Goal: Task Accomplishment & Management: Manage account settings

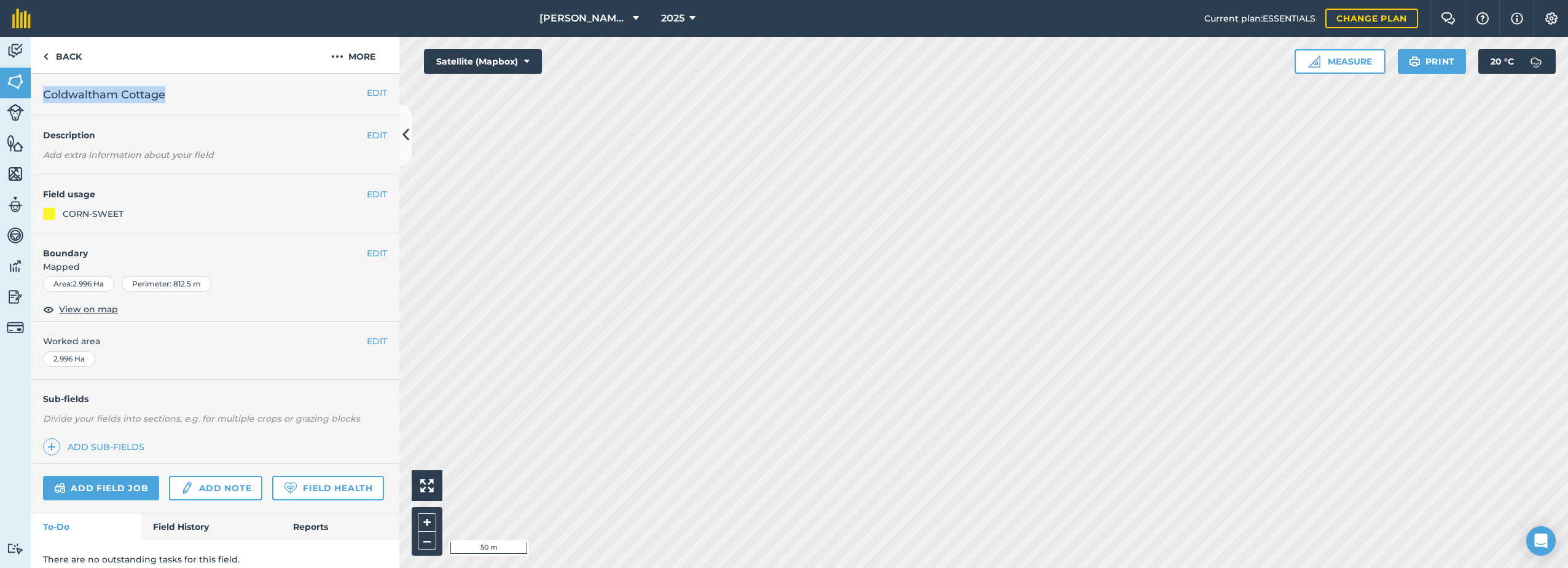
drag, startPoint x: 173, startPoint y: 95, endPoint x: 43, endPoint y: 99, distance: 130.1
click at [42, 99] on div "EDIT Coldwaltham Cottage" at bounding box center [215, 95] width 368 height 43
drag, startPoint x: 43, startPoint y: 99, endPoint x: 108, endPoint y: 100, distance: 65.0
copy span "Coldwaltham Cottage"
click at [338, 57] on img at bounding box center [337, 57] width 13 height 15
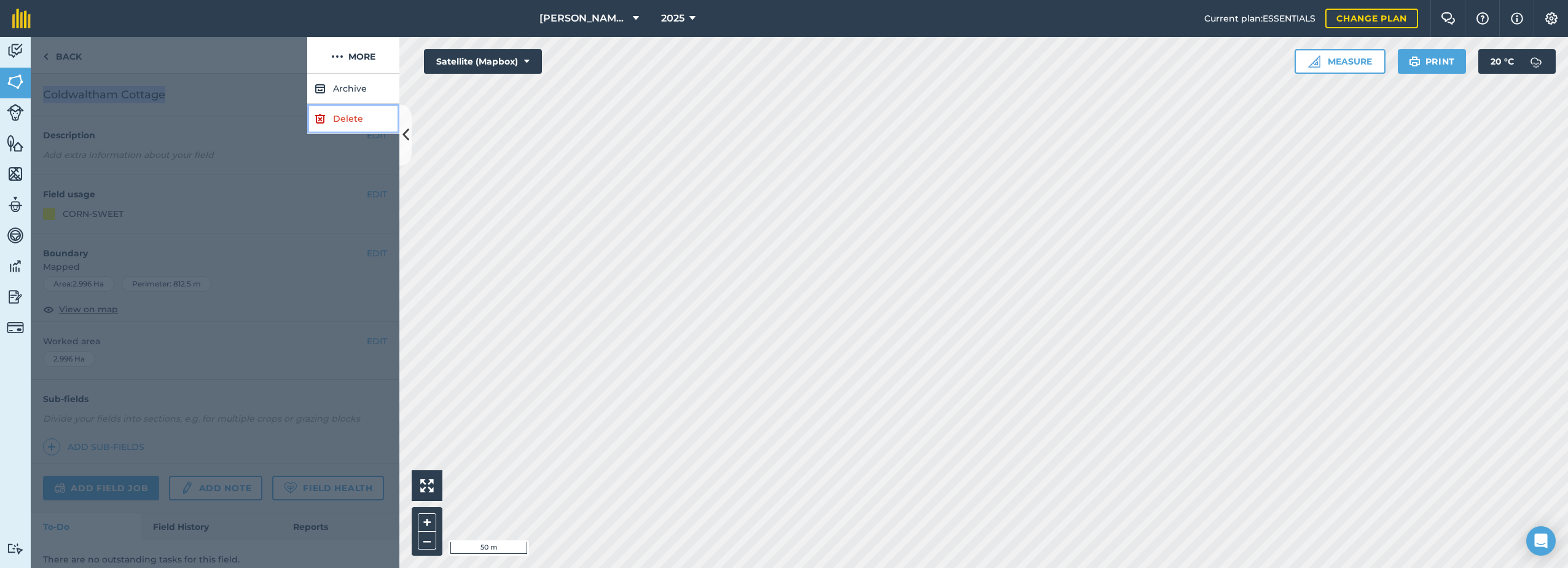
click at [331, 127] on link "Delete" at bounding box center [353, 119] width 92 height 30
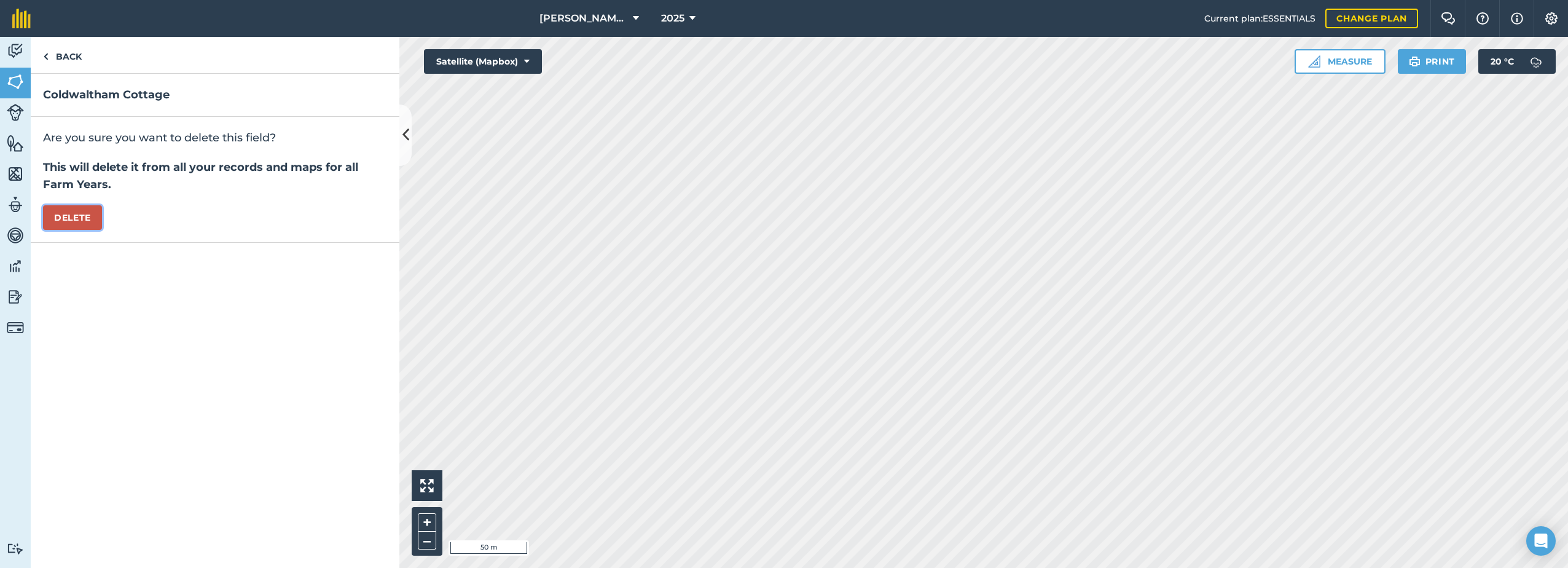
drag, startPoint x: 67, startPoint y: 221, endPoint x: 172, endPoint y: 231, distance: 105.5
click at [68, 221] on button "Delete" at bounding box center [73, 217] width 59 height 24
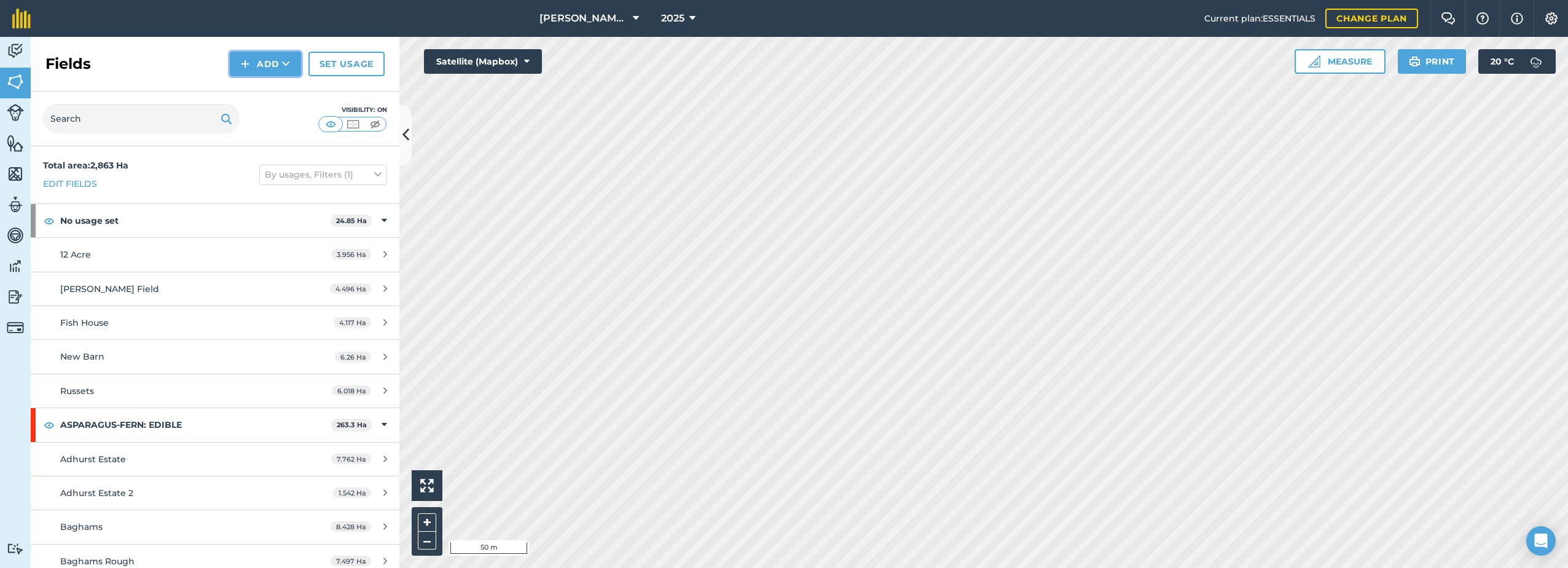
click at [265, 66] on button "Add" at bounding box center [265, 64] width 71 height 24
click at [268, 92] on link "Draw" at bounding box center [265, 91] width 68 height 27
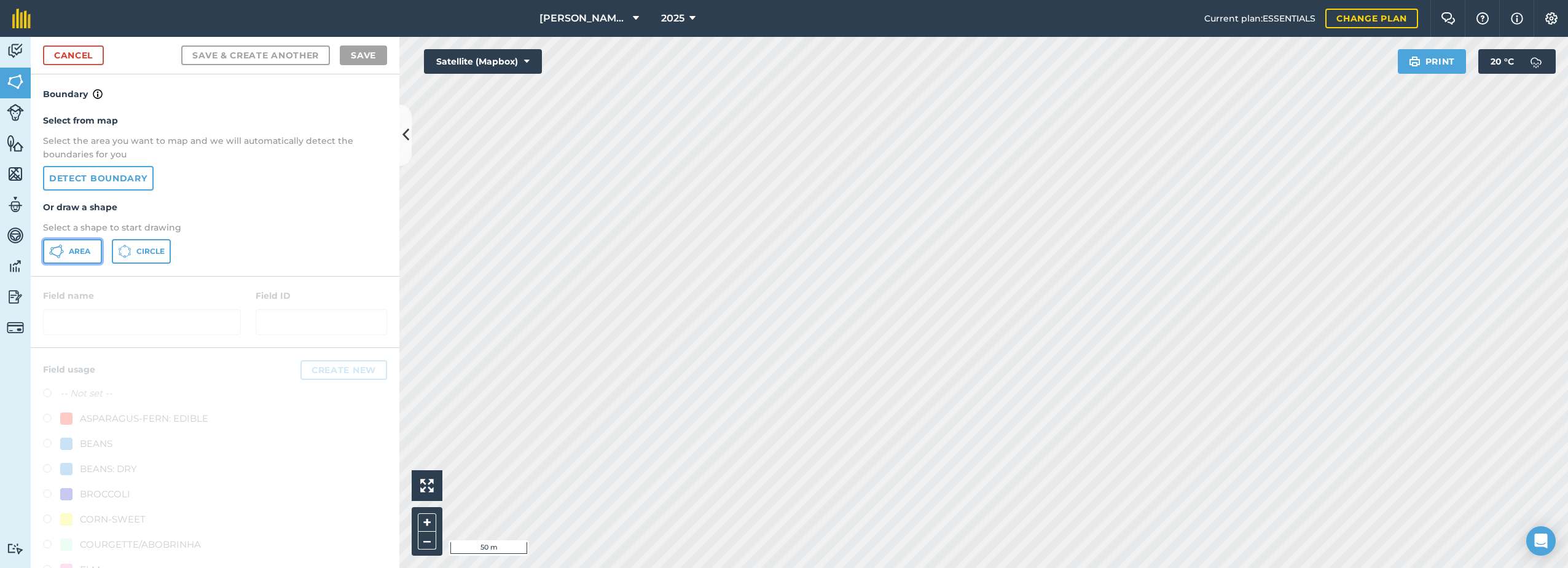
click at [73, 251] on span "Area" at bounding box center [79, 251] width 21 height 10
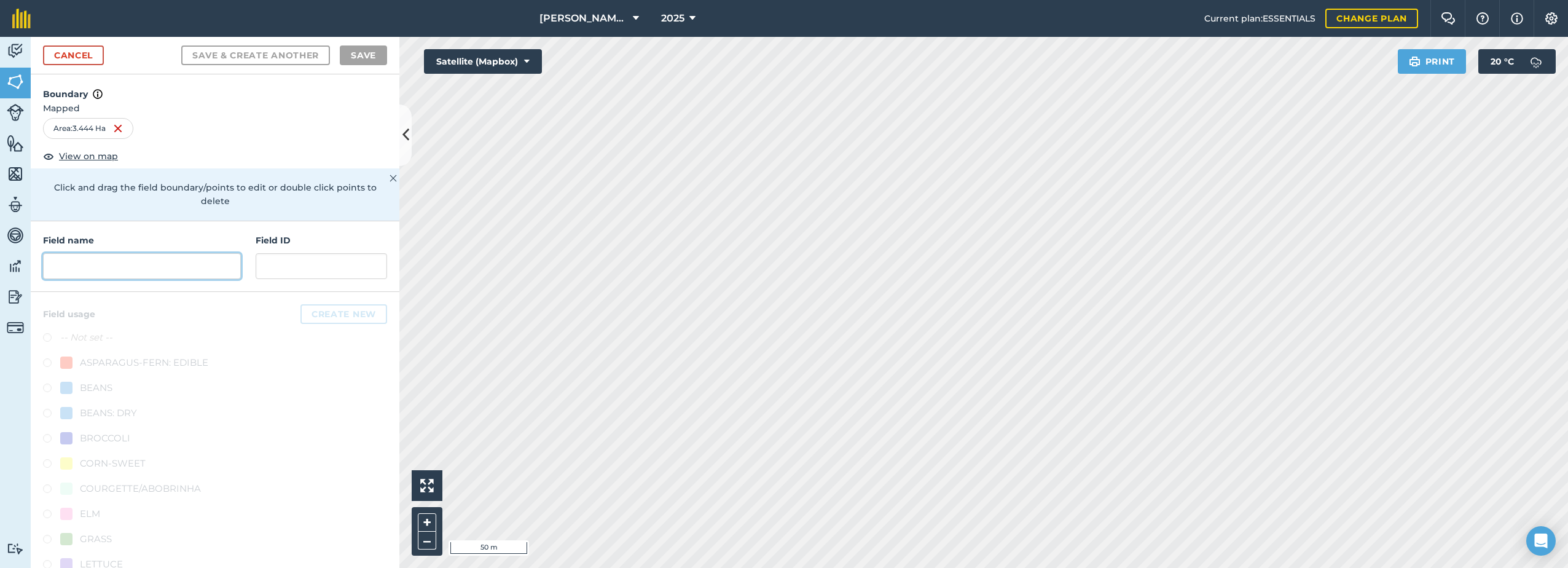
paste input "Coldwaltham Cottage"
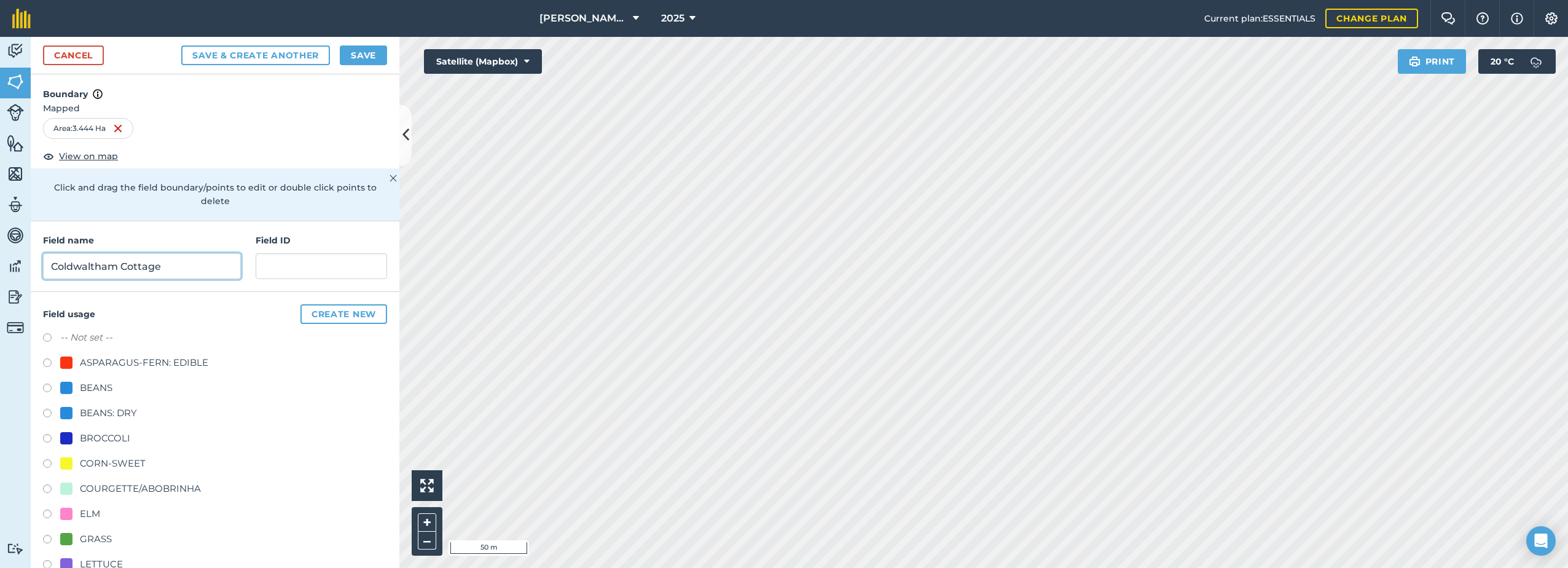
type input "Coldwaltham Cottage"
drag, startPoint x: 88, startPoint y: 464, endPoint x: 105, endPoint y: 462, distance: 17.1
click at [89, 464] on div "CORN-SWEET" at bounding box center [113, 464] width 66 height 15
radio input "true"
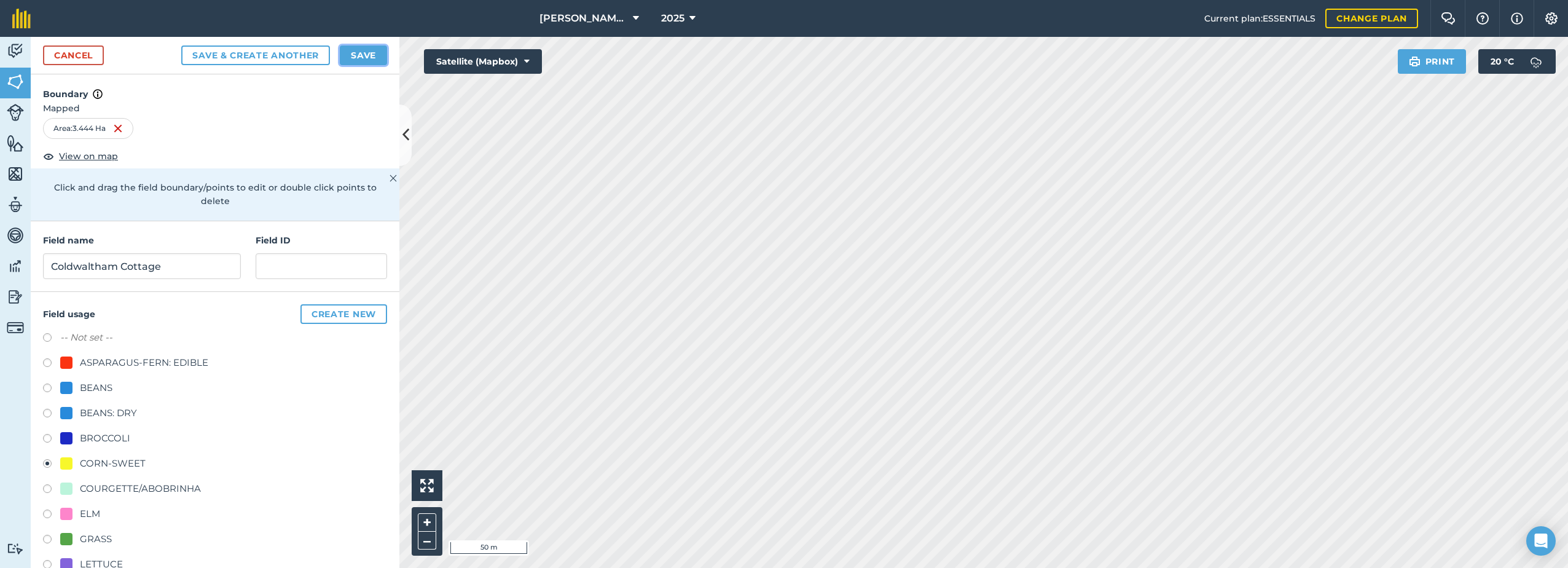
click at [359, 50] on button "Save" at bounding box center [363, 55] width 48 height 19
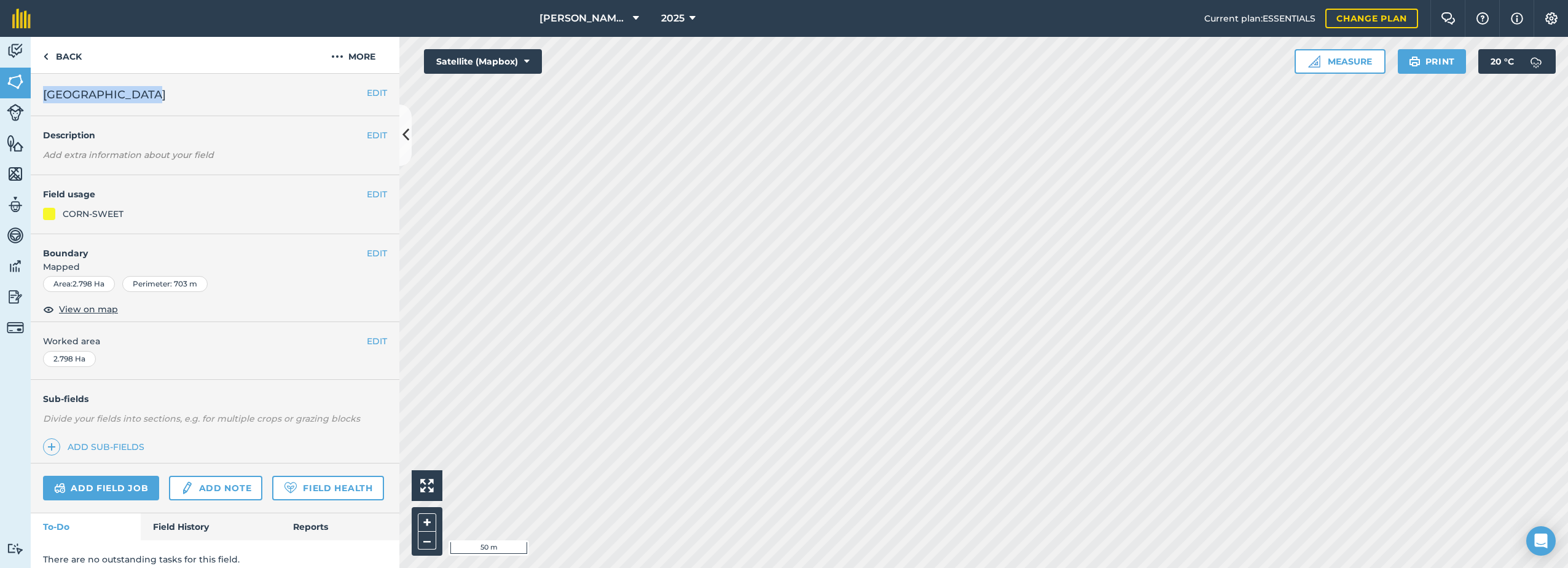
drag, startPoint x: 156, startPoint y: 96, endPoint x: 46, endPoint y: 95, distance: 110.0
click at [46, 95] on h2 "[GEOGRAPHIC_DATA]" at bounding box center [205, 95] width 324 height 18
copy span "[GEOGRAPHIC_DATA]"
click at [340, 59] on img at bounding box center [337, 57] width 13 height 15
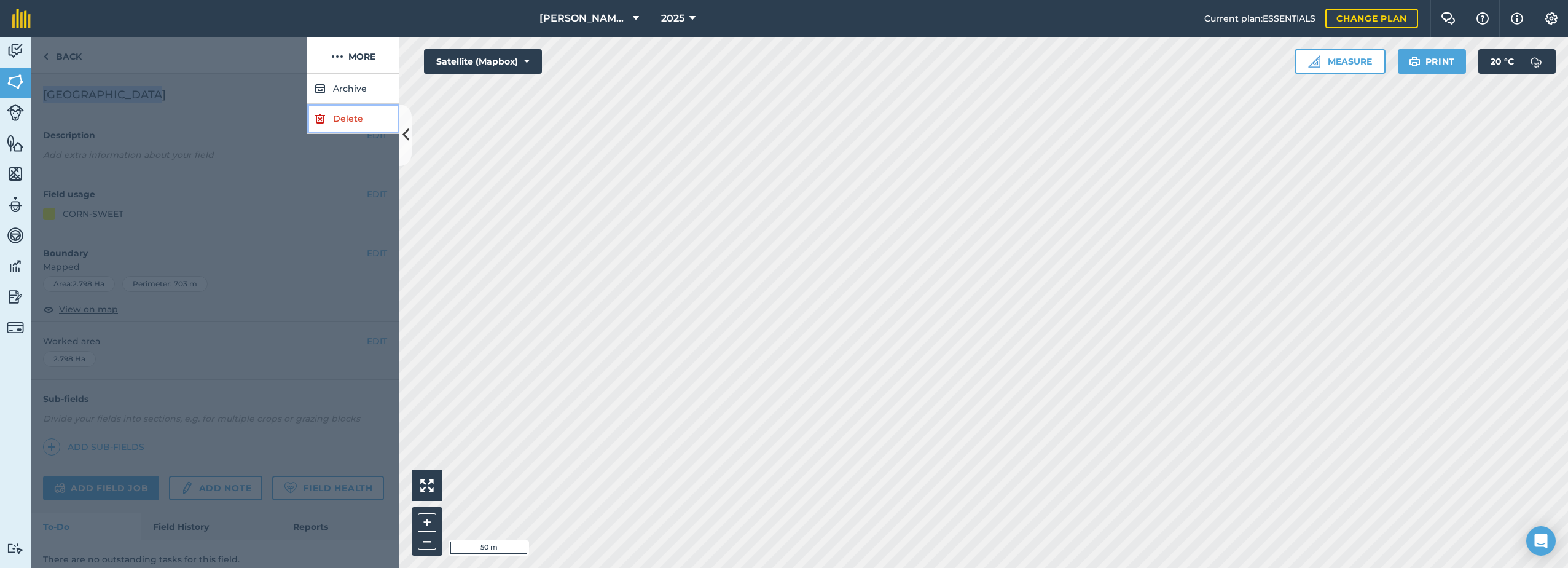
click at [347, 114] on link "Delete" at bounding box center [353, 119] width 92 height 30
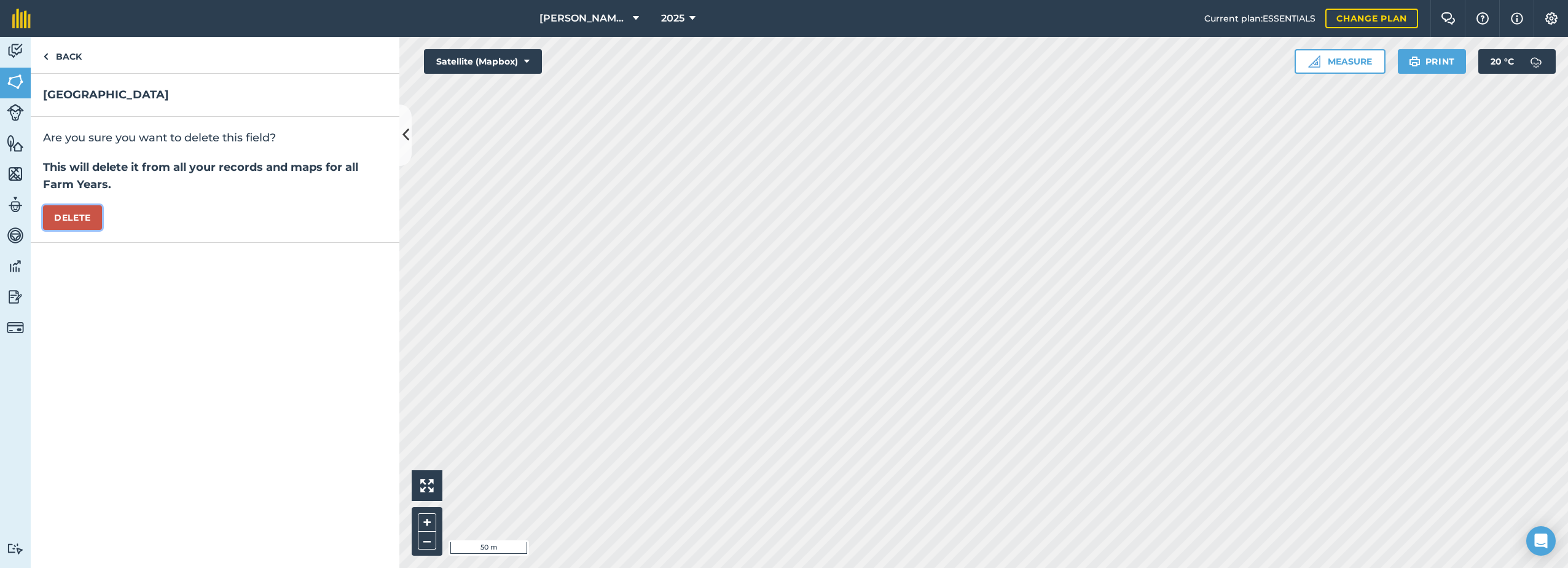
click at [78, 216] on button "Delete" at bounding box center [73, 217] width 59 height 24
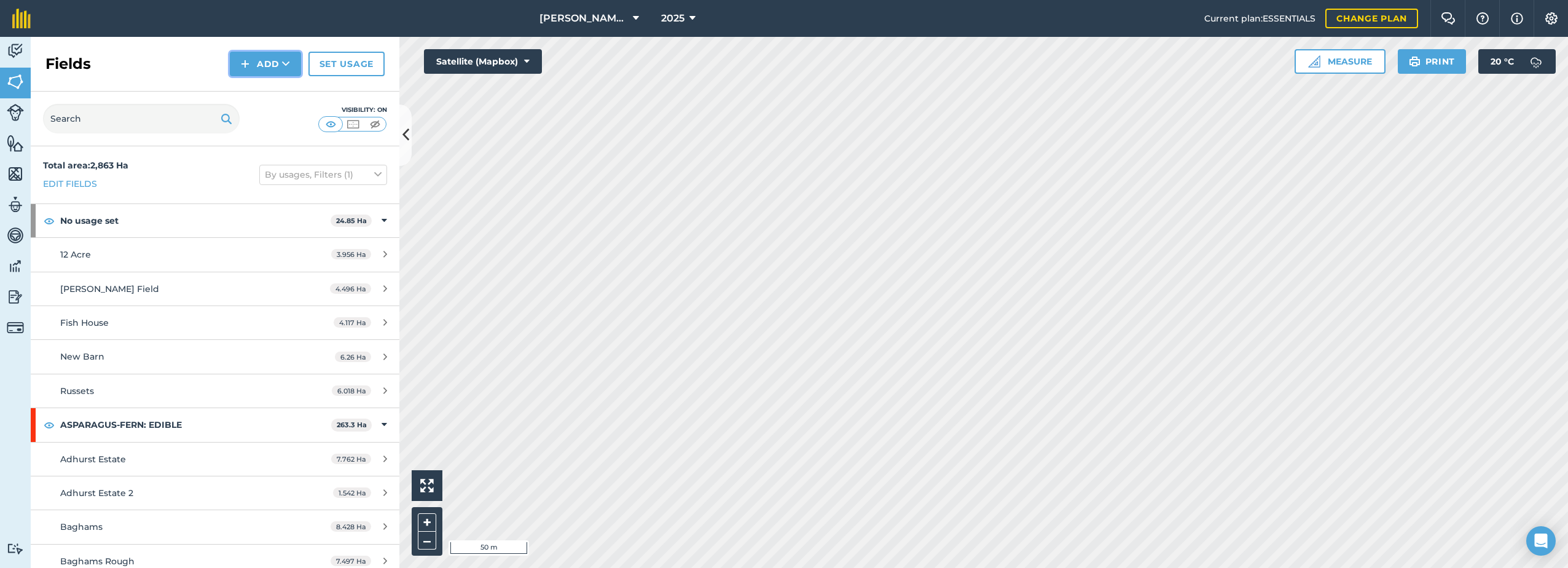
click at [270, 59] on button "Add" at bounding box center [265, 64] width 71 height 24
click at [258, 94] on link "Draw" at bounding box center [265, 91] width 68 height 27
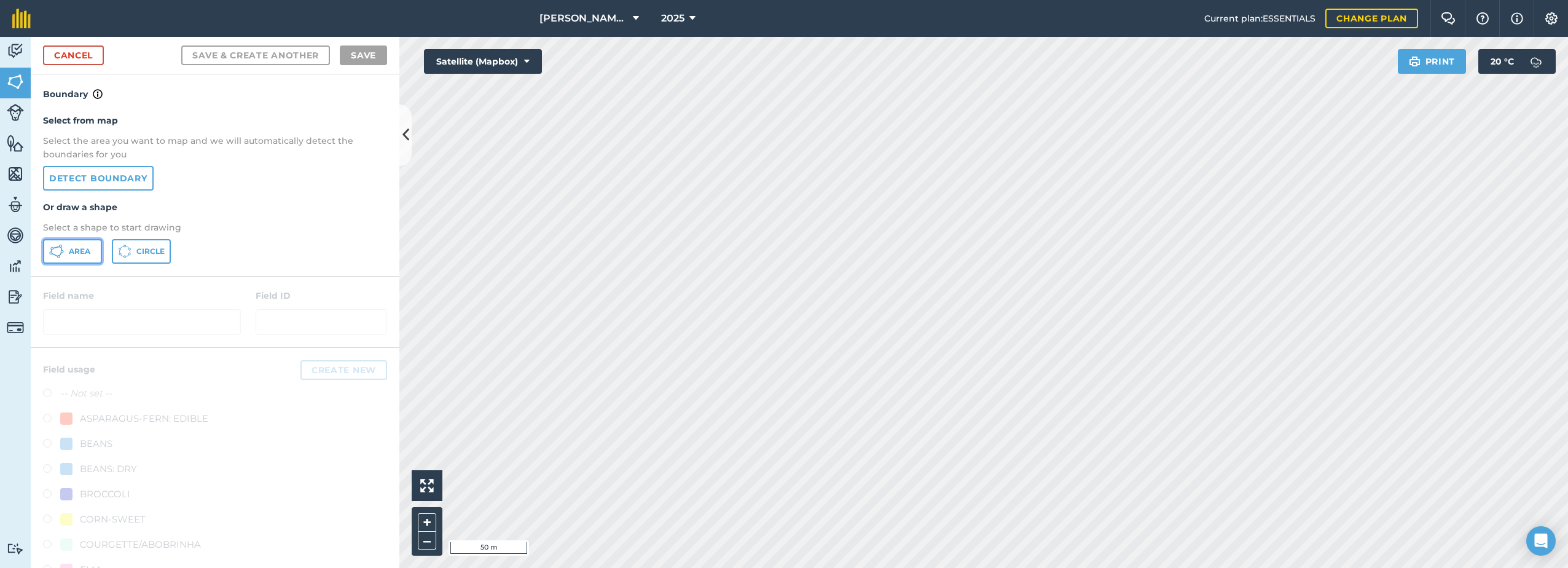
click at [61, 248] on icon at bounding box center [61, 249] width 2 height 4
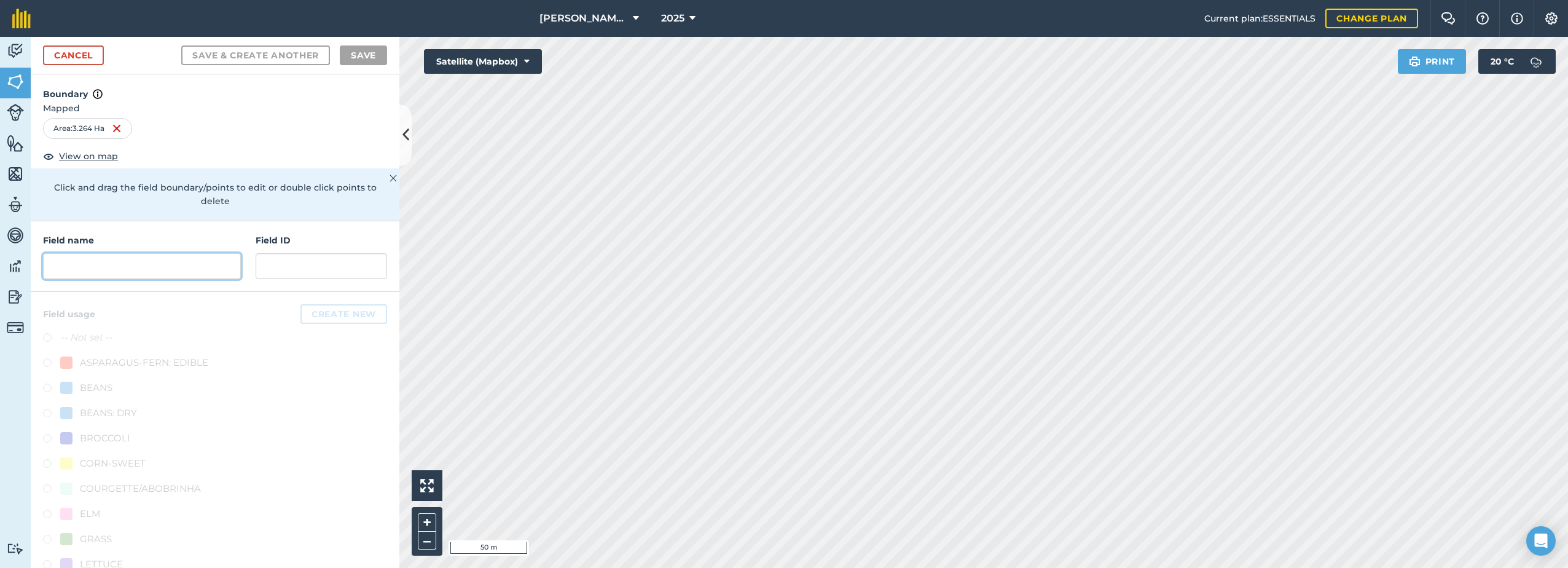
paste input "[GEOGRAPHIC_DATA]"
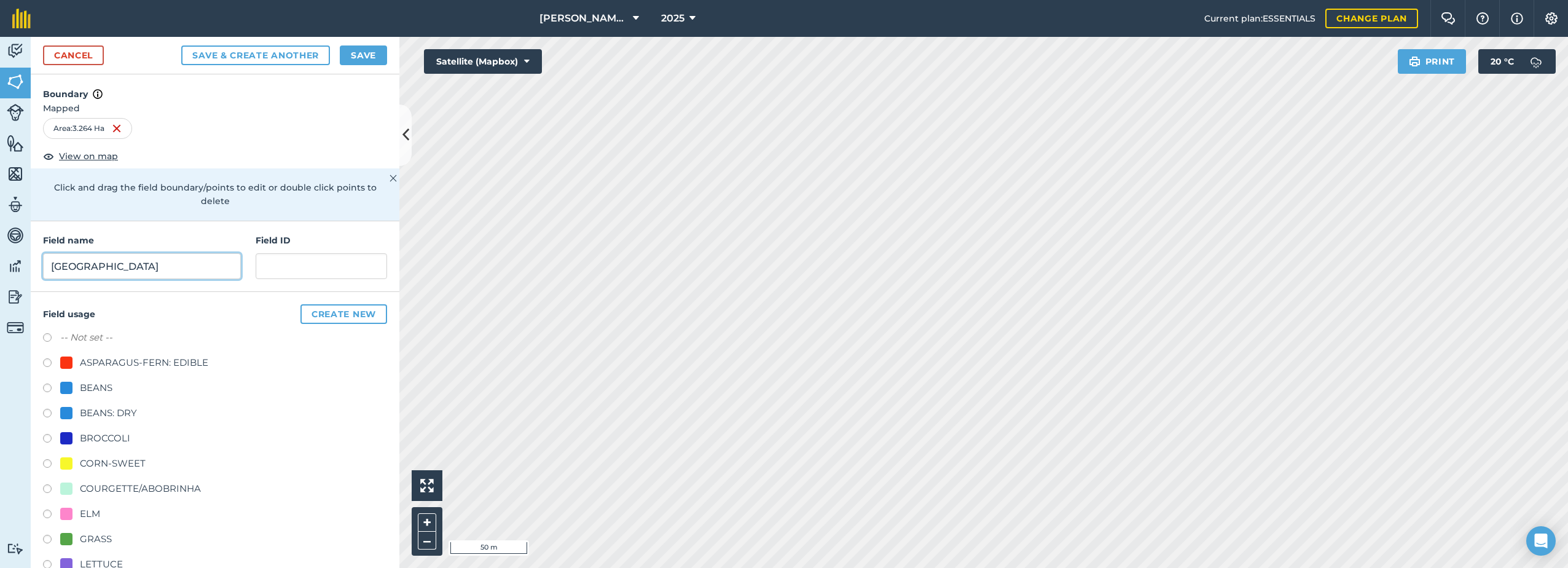
type input "[GEOGRAPHIC_DATA]"
click at [88, 462] on div "CORN-SWEET" at bounding box center [113, 464] width 66 height 15
radio input "true"
click at [366, 56] on button "Save" at bounding box center [363, 55] width 48 height 19
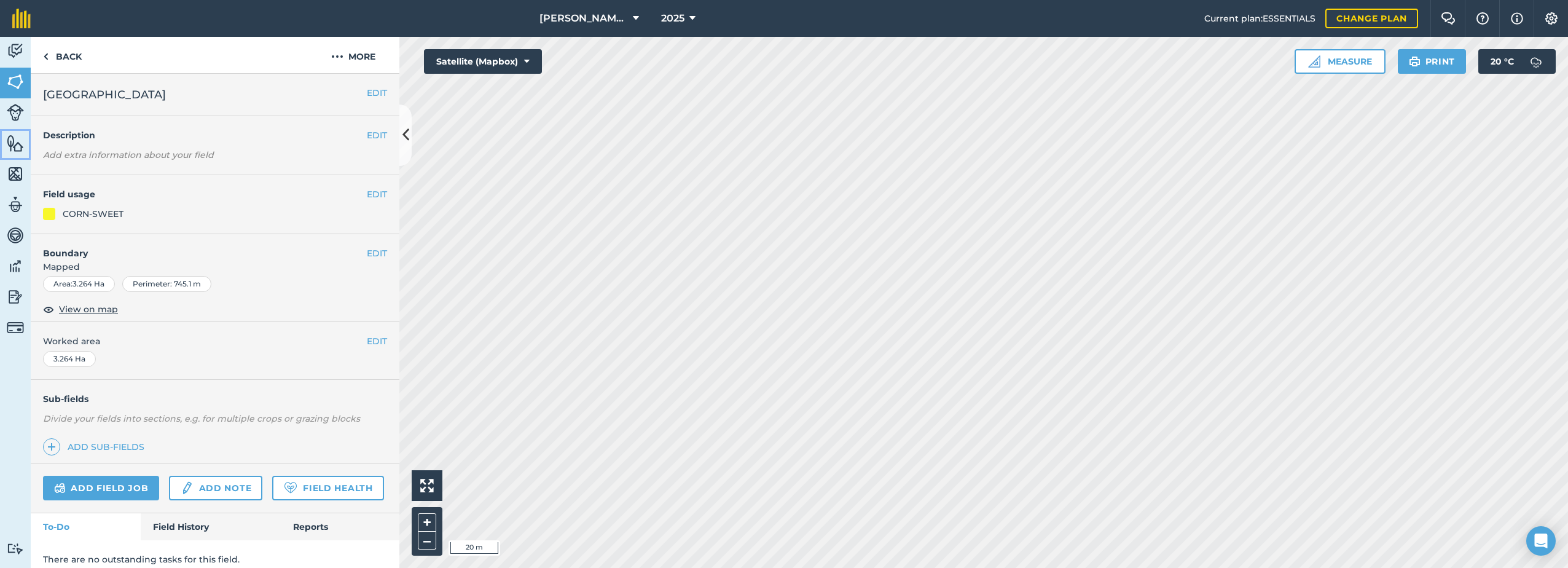
click at [12, 144] on img at bounding box center [16, 143] width 18 height 18
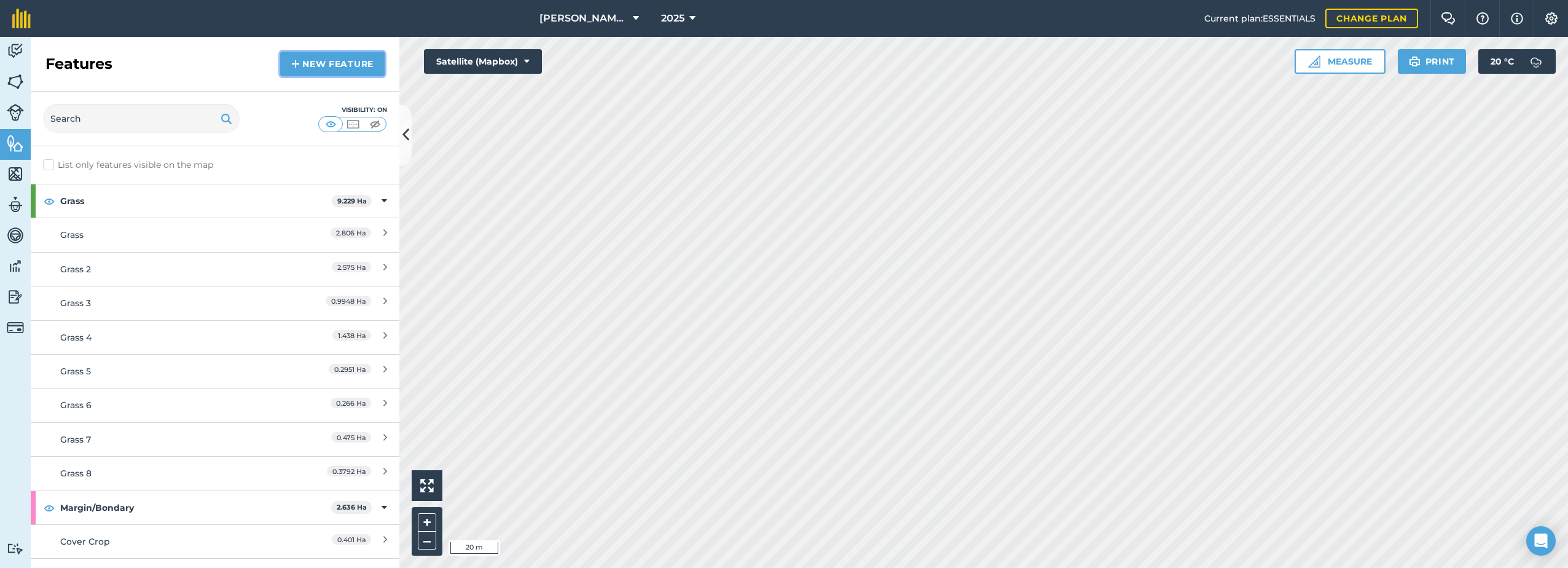
click at [332, 58] on link "New feature" at bounding box center [332, 64] width 104 height 24
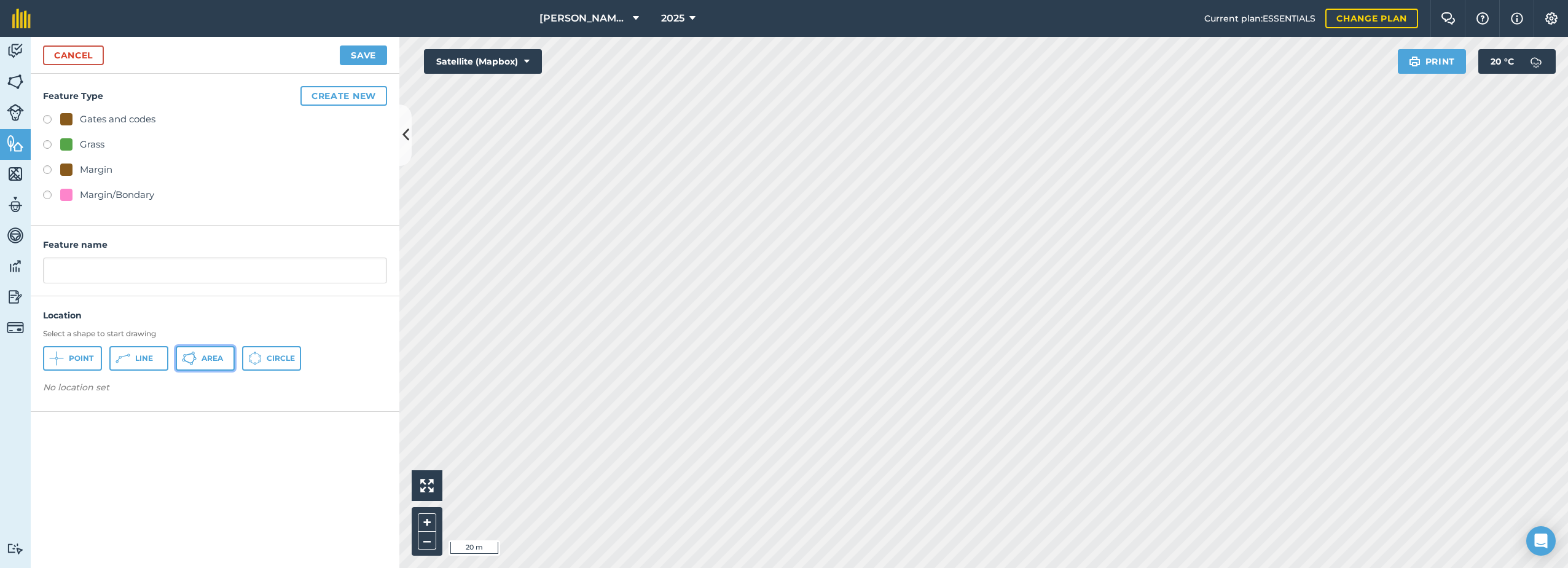
drag, startPoint x: 195, startPoint y: 362, endPoint x: 205, endPoint y: 362, distance: 10.0
click at [64, 362] on icon at bounding box center [57, 358] width 15 height 15
click at [86, 267] on input "text" at bounding box center [215, 270] width 344 height 26
click at [74, 141] on div "Grass" at bounding box center [82, 145] width 44 height 15
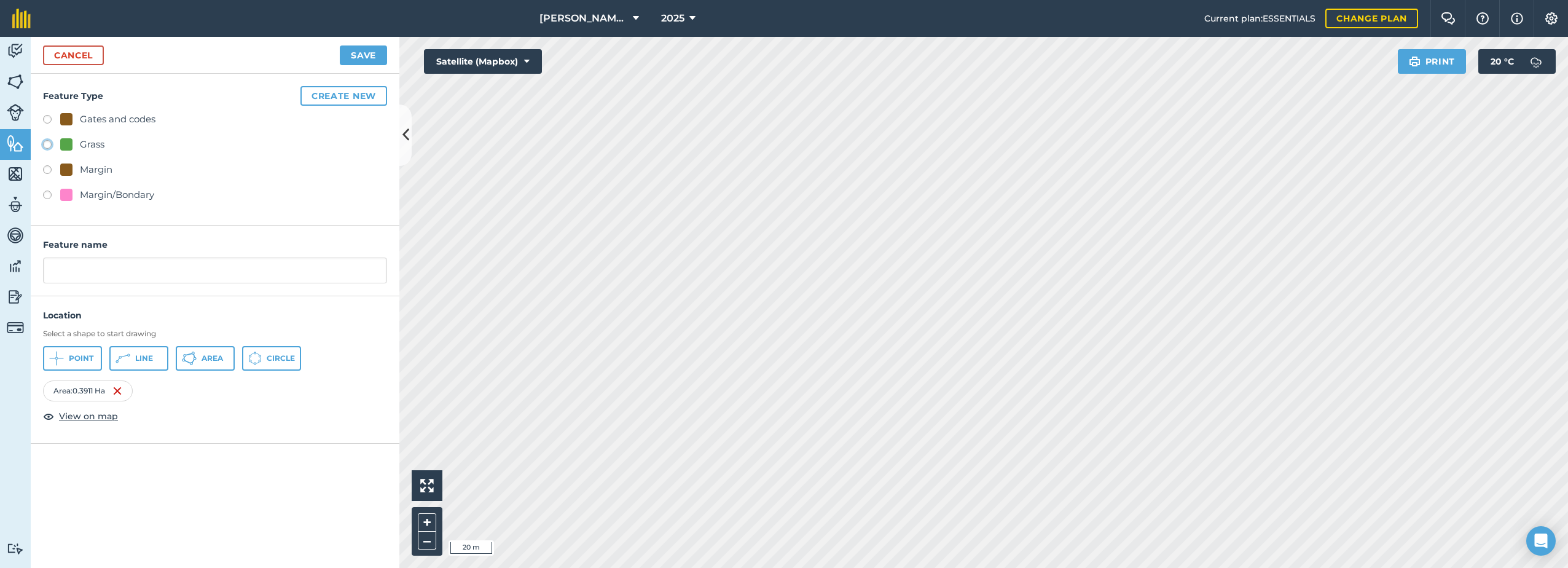
radio input "true"
type input "Grass 9"
click at [367, 53] on button "Save" at bounding box center [363, 55] width 48 height 19
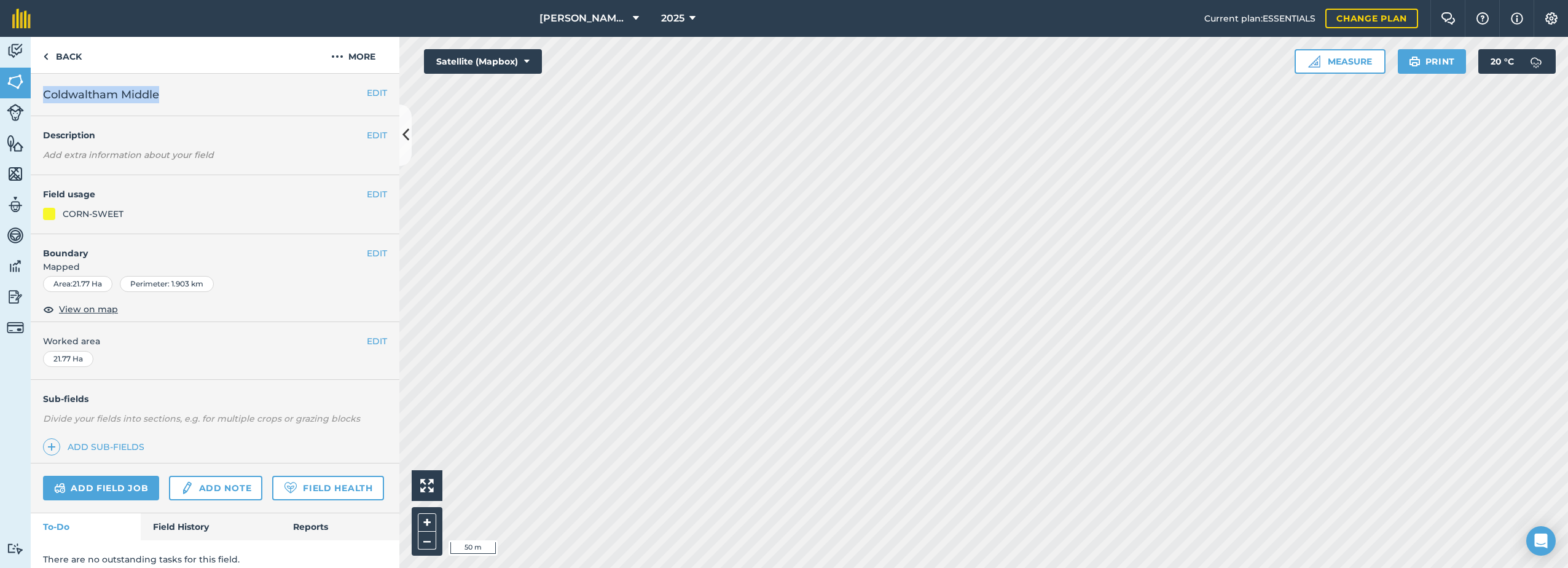
drag, startPoint x: 166, startPoint y: 92, endPoint x: 47, endPoint y: 96, distance: 119.1
click at [47, 96] on h2 "Coldwaltham Middle" at bounding box center [205, 95] width 324 height 18
copy span "Coldwaltham Middle"
click at [335, 54] on img at bounding box center [337, 57] width 13 height 15
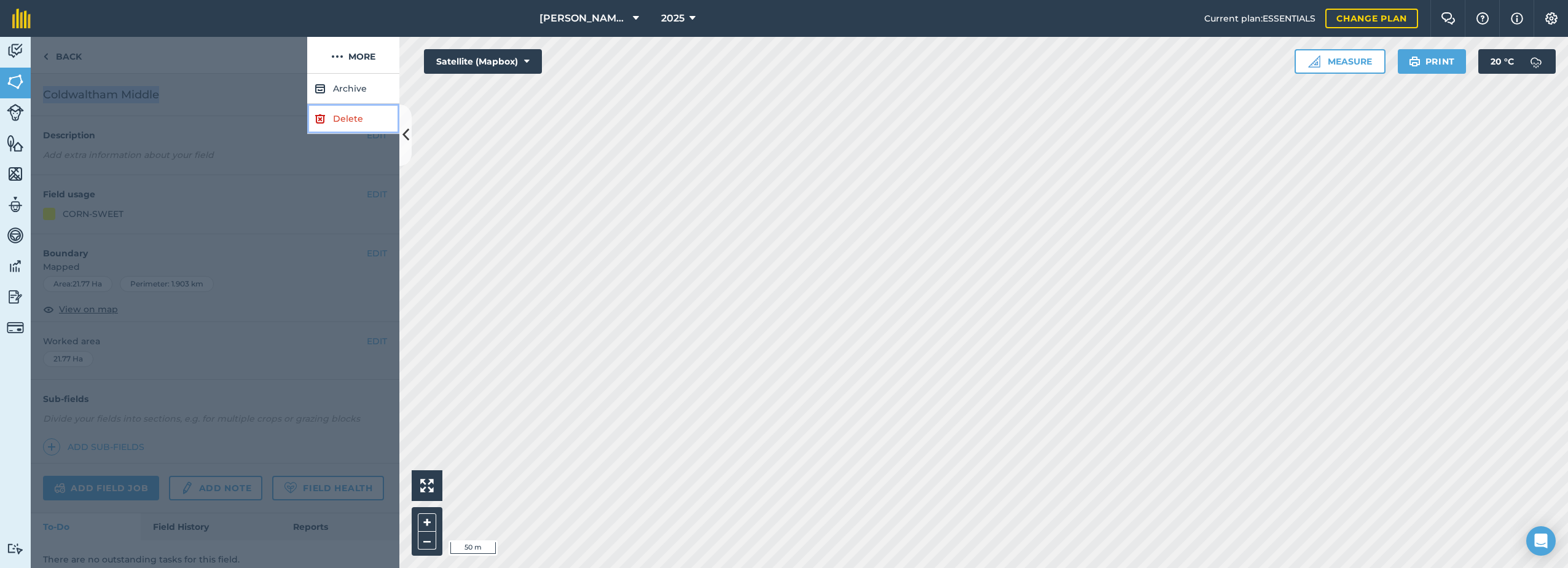
click at [315, 118] on img at bounding box center [320, 119] width 11 height 15
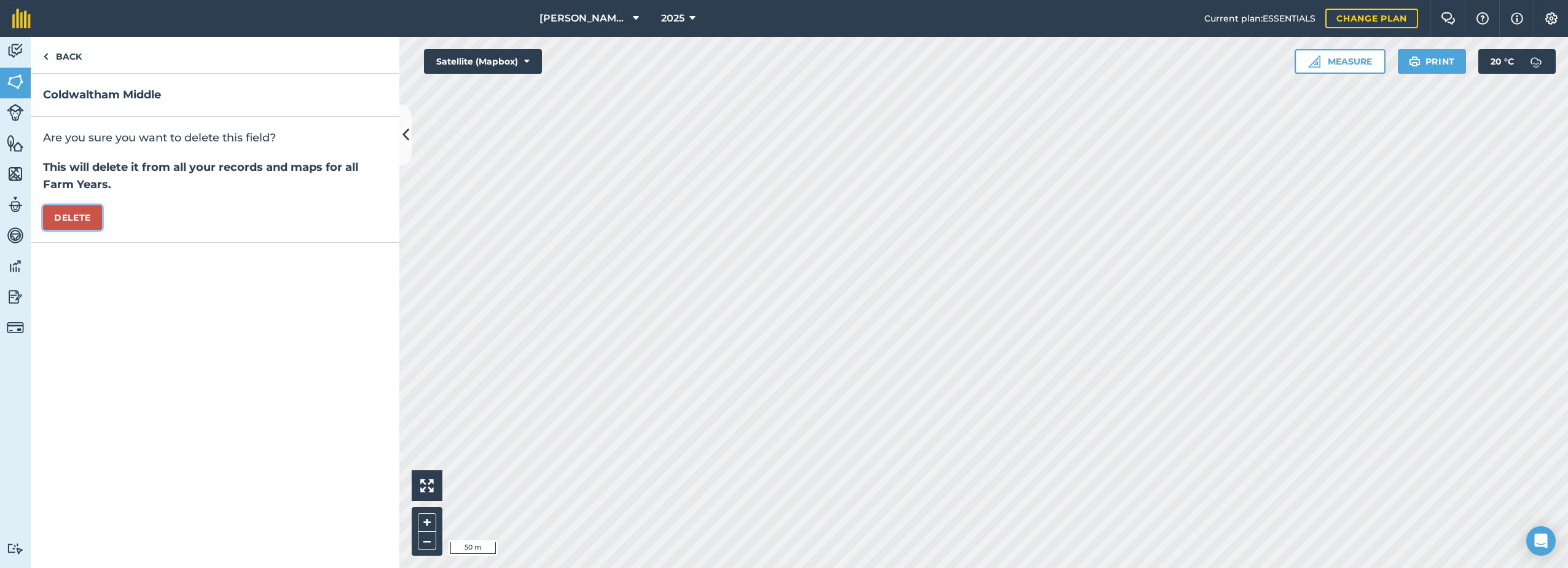
click at [74, 218] on button "Delete" at bounding box center [73, 217] width 59 height 24
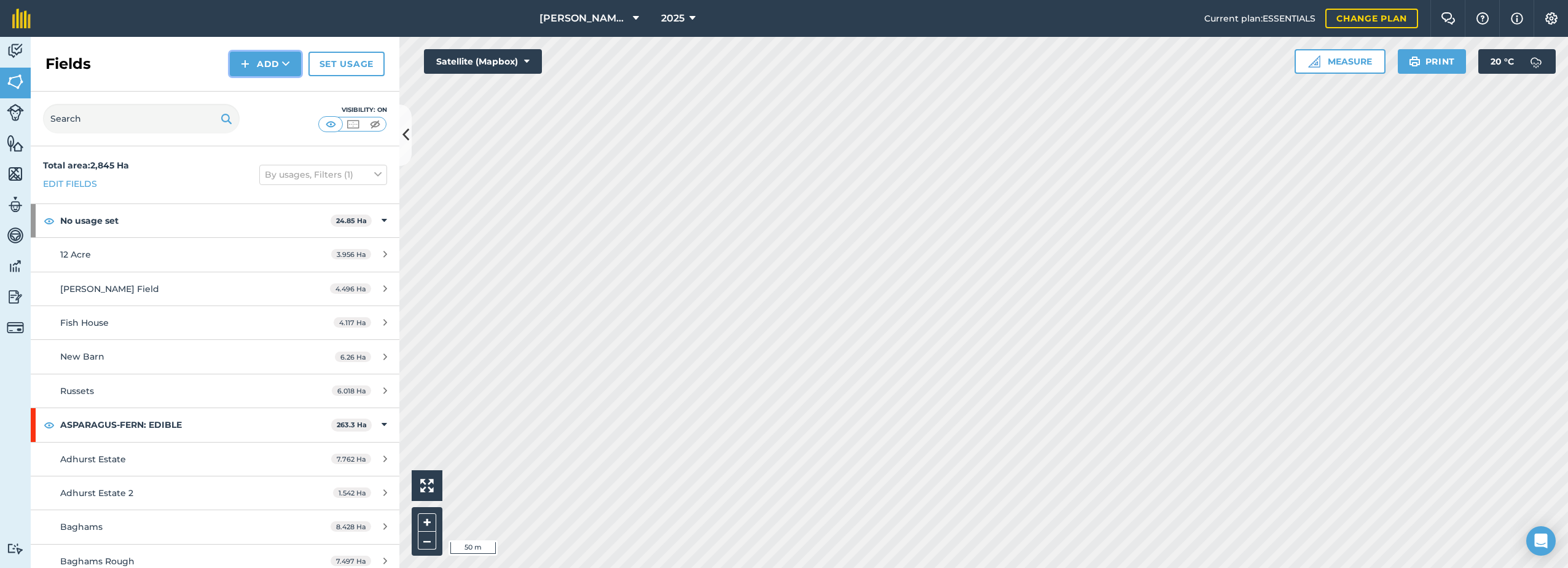
click at [260, 66] on button "Add" at bounding box center [265, 64] width 71 height 24
click at [268, 89] on link "Draw" at bounding box center [265, 91] width 68 height 27
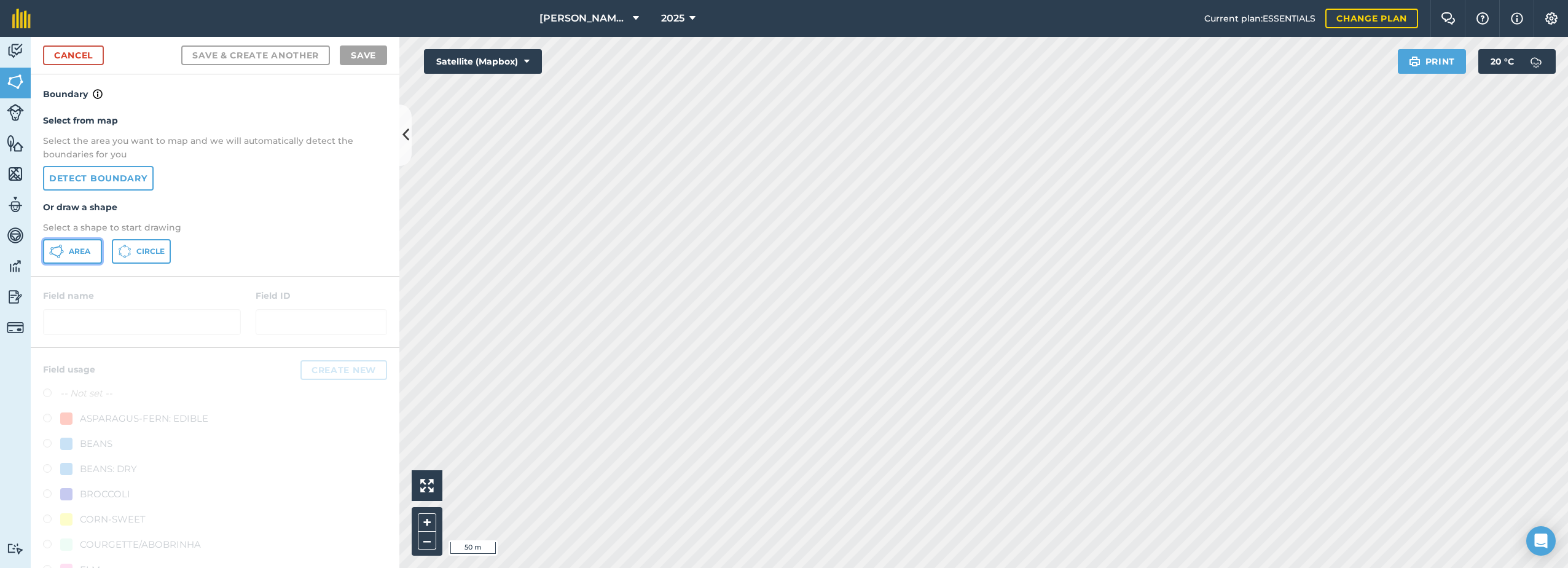
click at [64, 255] on button "Area" at bounding box center [73, 251] width 59 height 24
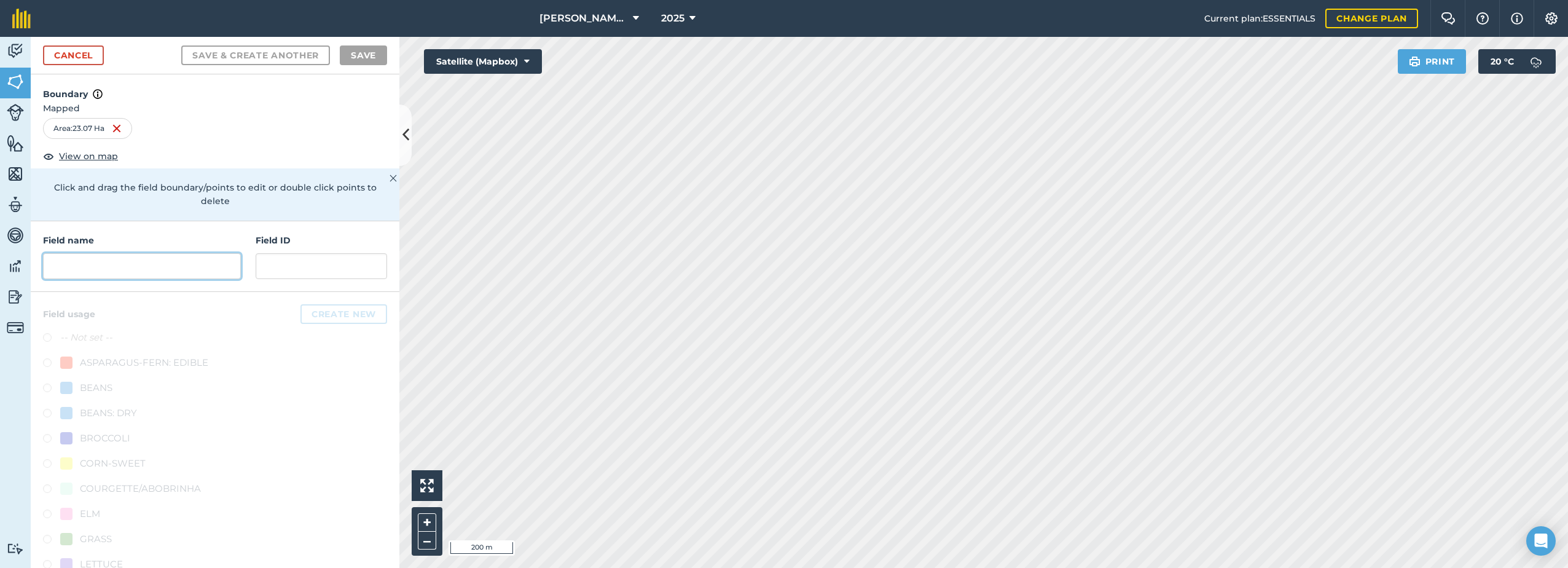
paste input "Coldwaltham Middle"
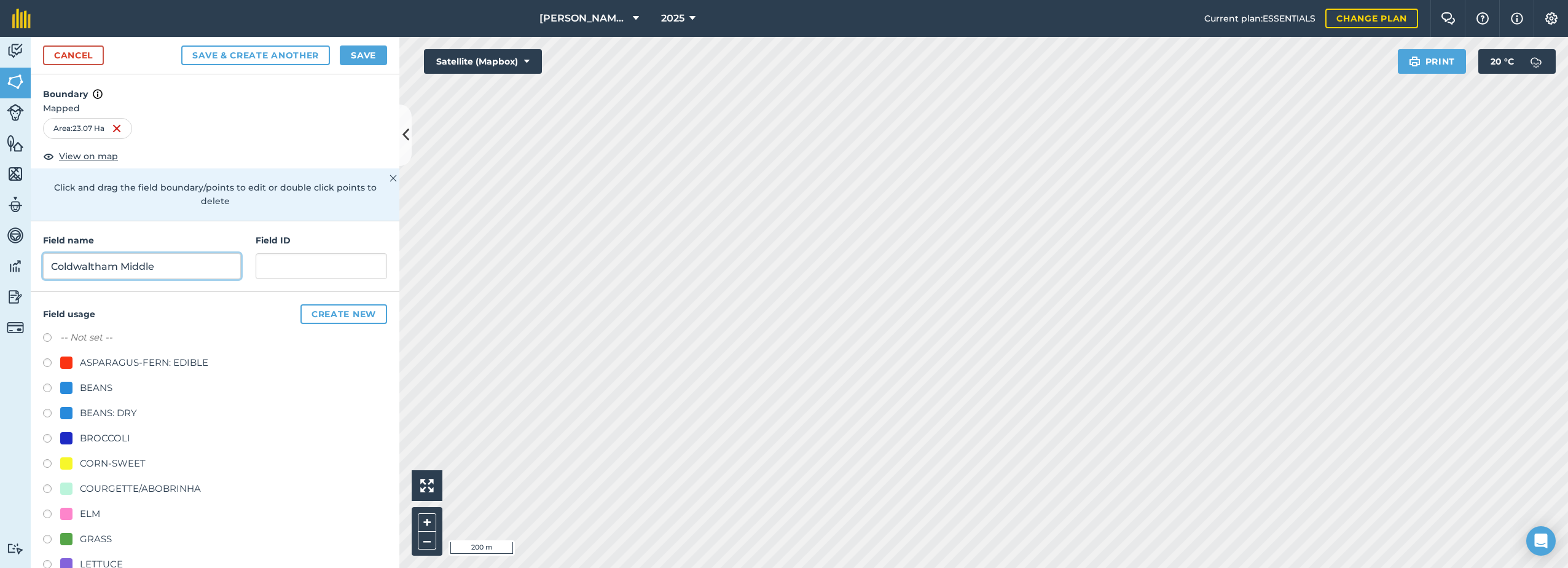
type input "Coldwaltham Middle"
click at [43, 461] on label at bounding box center [52, 465] width 18 height 13
radio input "true"
click at [362, 52] on button "Save" at bounding box center [363, 55] width 48 height 19
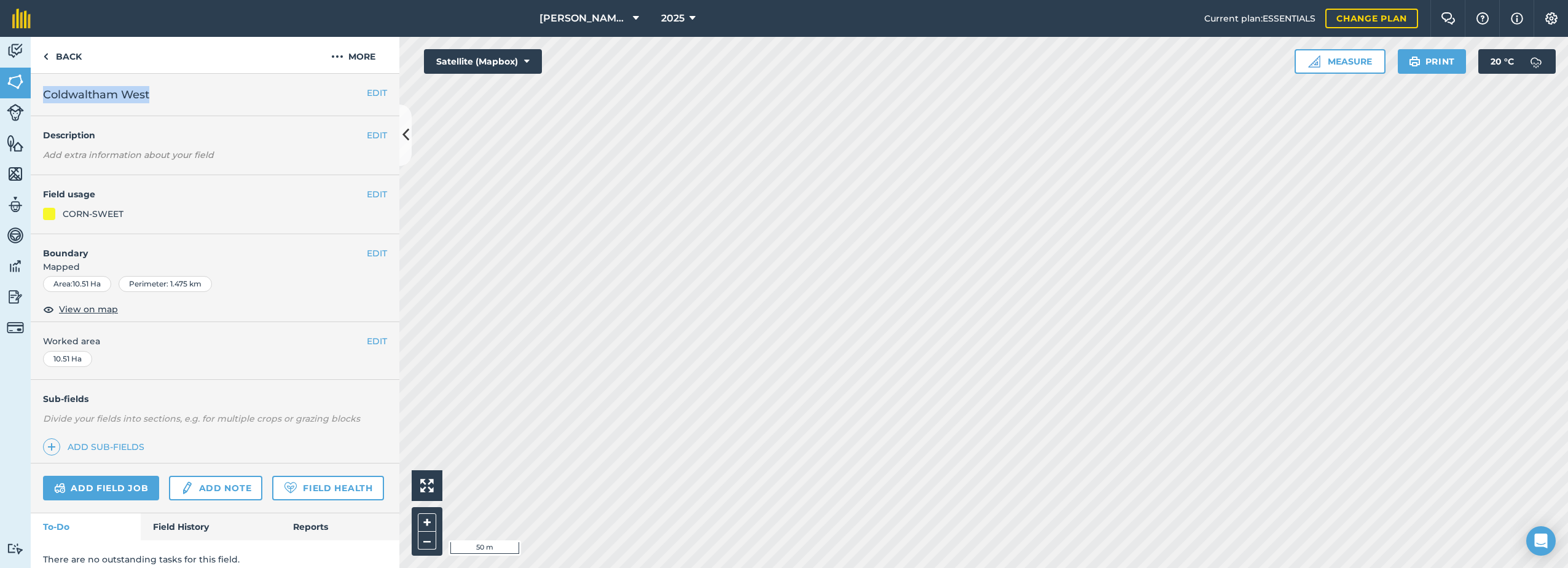
drag, startPoint x: 148, startPoint y: 93, endPoint x: 38, endPoint y: 90, distance: 110.0
click at [38, 90] on div "EDIT Coldwaltham West" at bounding box center [215, 95] width 368 height 43
copy span "Coldwaltham West"
click at [343, 58] on button "More" at bounding box center [353, 55] width 92 height 36
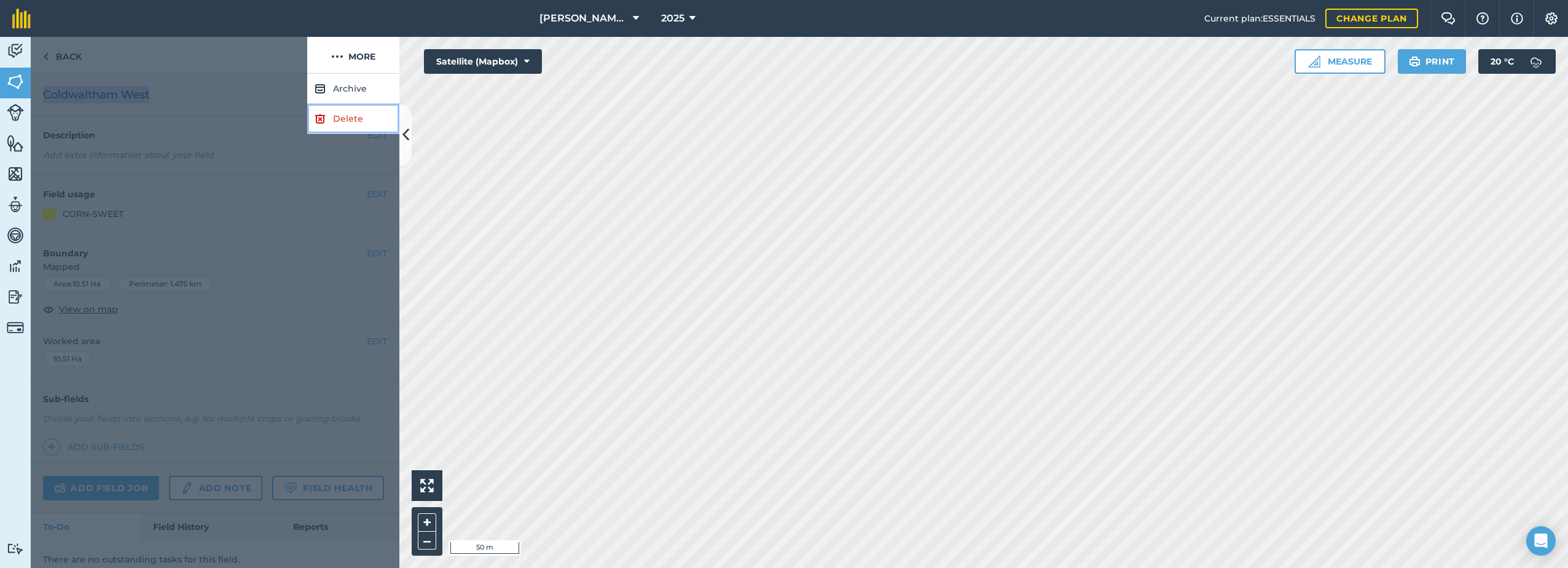
click at [326, 117] on link "Delete" at bounding box center [353, 119] width 92 height 30
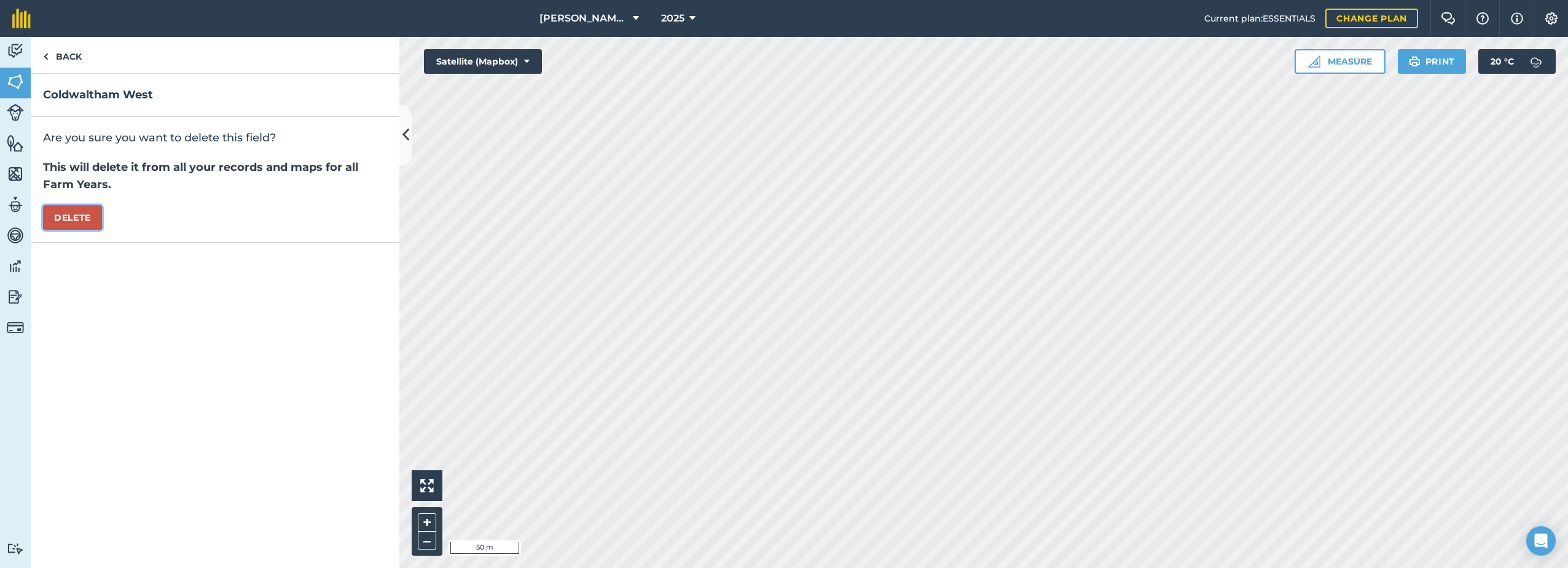
click at [63, 220] on button "Delete" at bounding box center [73, 217] width 59 height 24
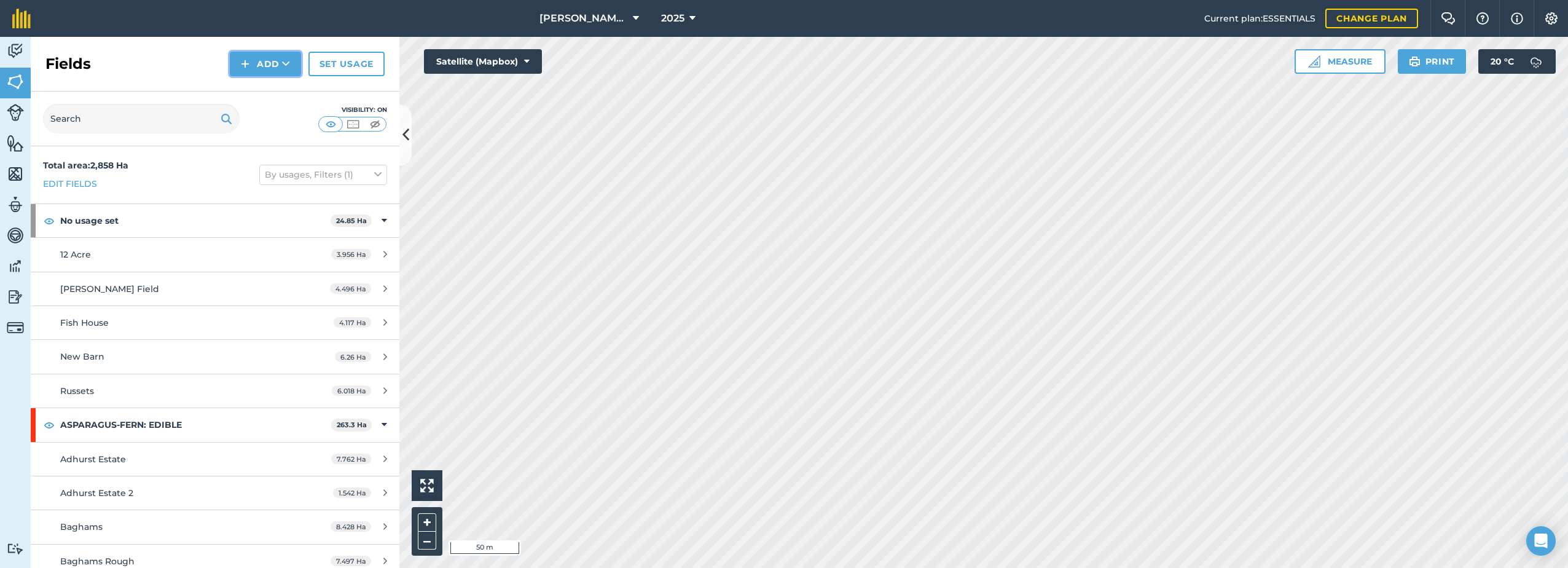
click at [252, 65] on button "Add" at bounding box center [265, 64] width 71 height 24
click at [279, 90] on link "Draw" at bounding box center [265, 91] width 68 height 27
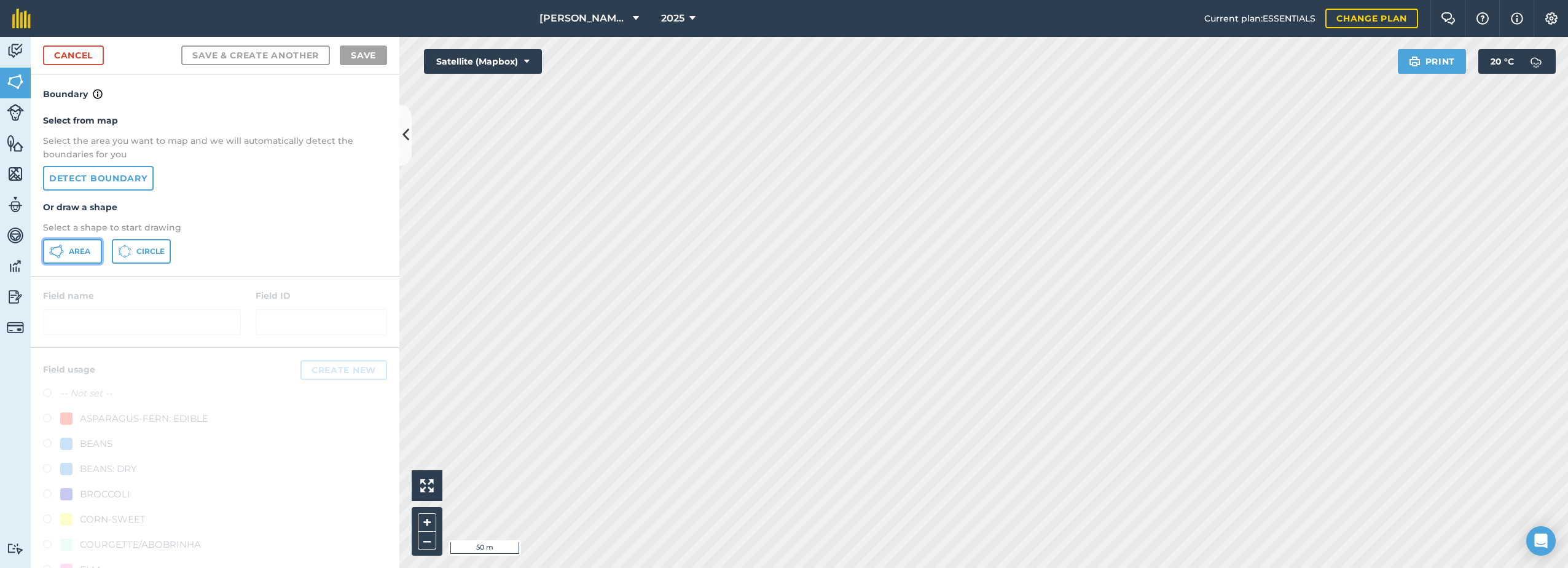
click at [79, 247] on span "Area" at bounding box center [79, 251] width 21 height 10
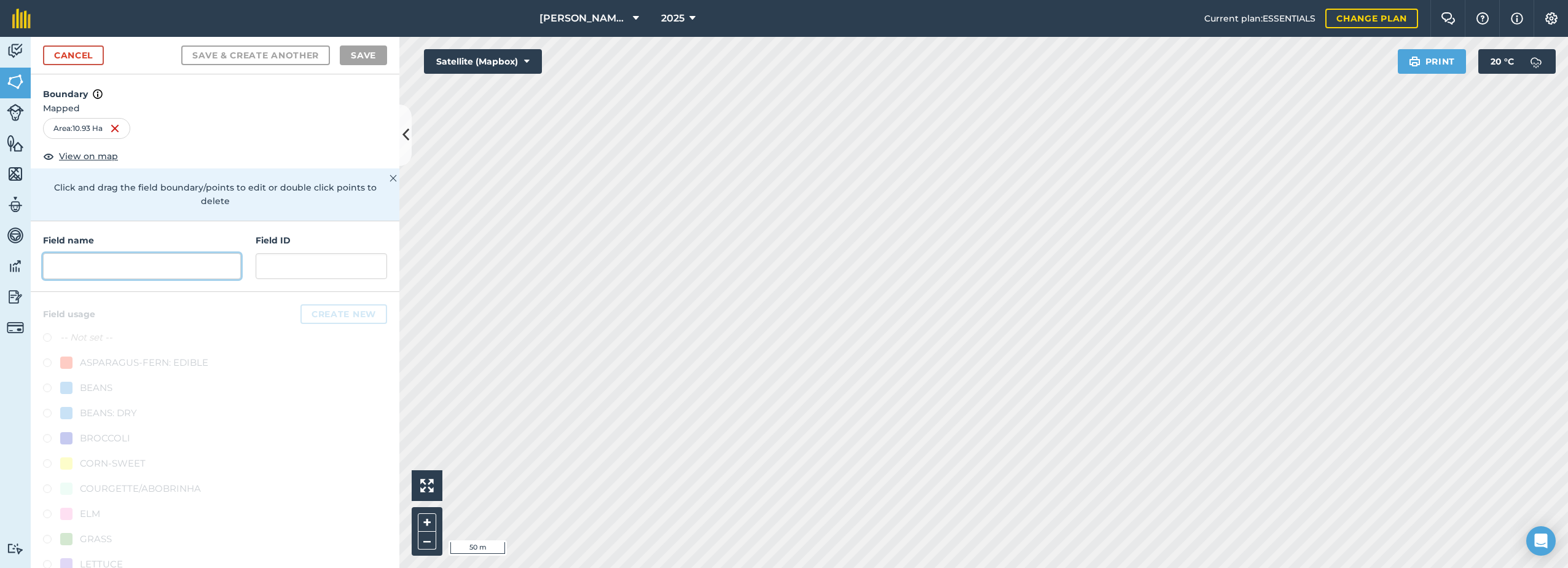
paste input "Coldwaltham West"
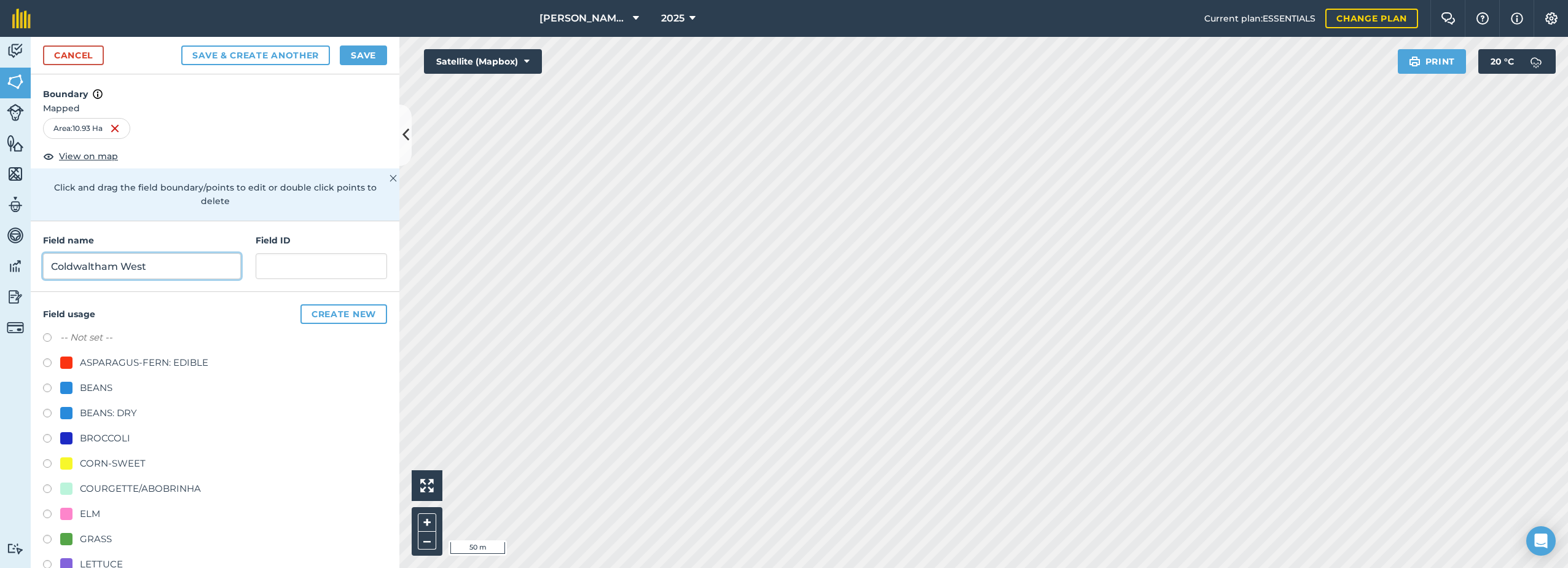
type input "Coldwaltham West"
click at [88, 460] on div "CORN-SWEET" at bounding box center [113, 464] width 66 height 15
radio input "true"
click at [372, 55] on button "Save" at bounding box center [363, 55] width 48 height 19
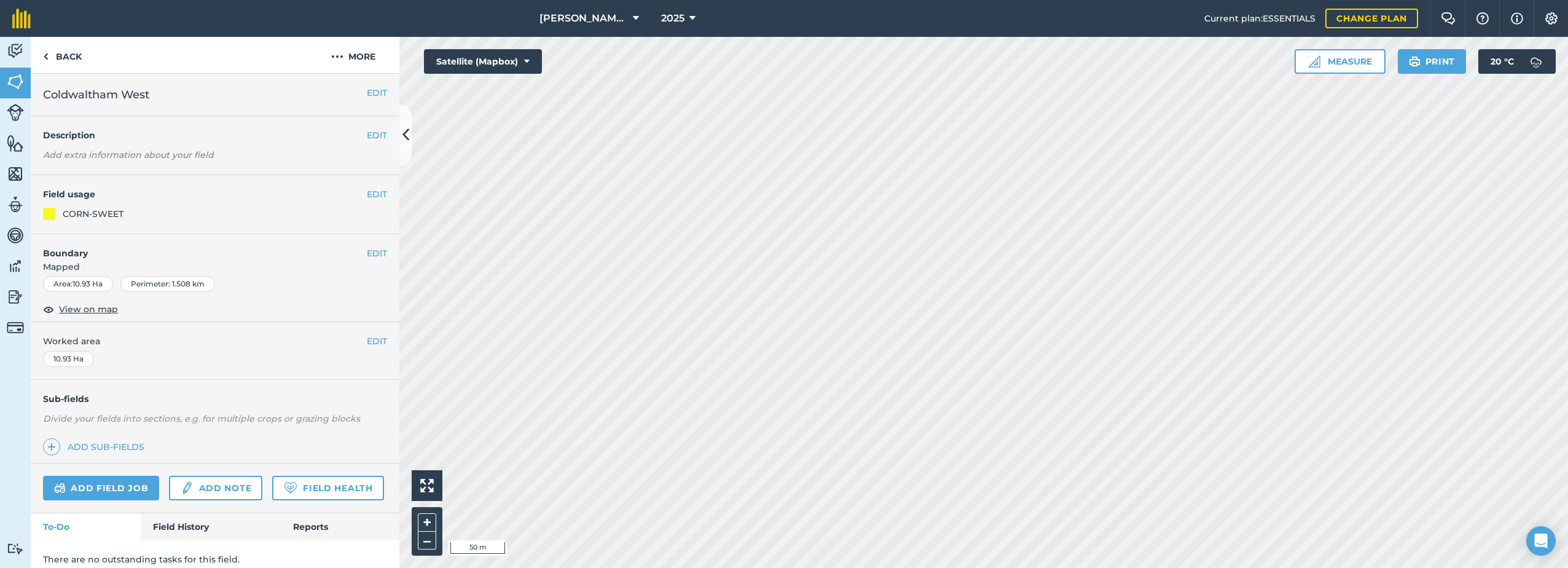
click at [460, 567] on html "[PERSON_NAME] Farm Life 2025 Current plan : ESSENTIALS Change plan Farm Chat He…" at bounding box center [784, 284] width 1568 height 568
click at [8, 139] on img at bounding box center [16, 143] width 18 height 18
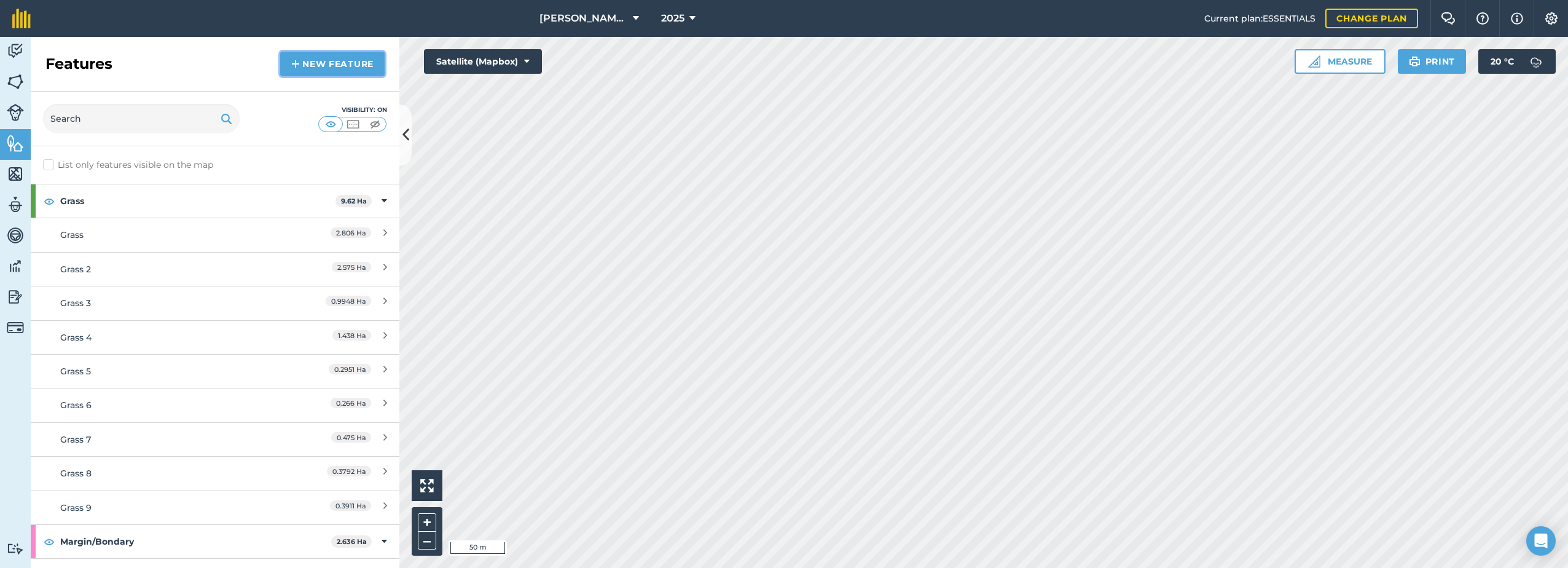
click at [306, 64] on link "New feature" at bounding box center [332, 64] width 104 height 24
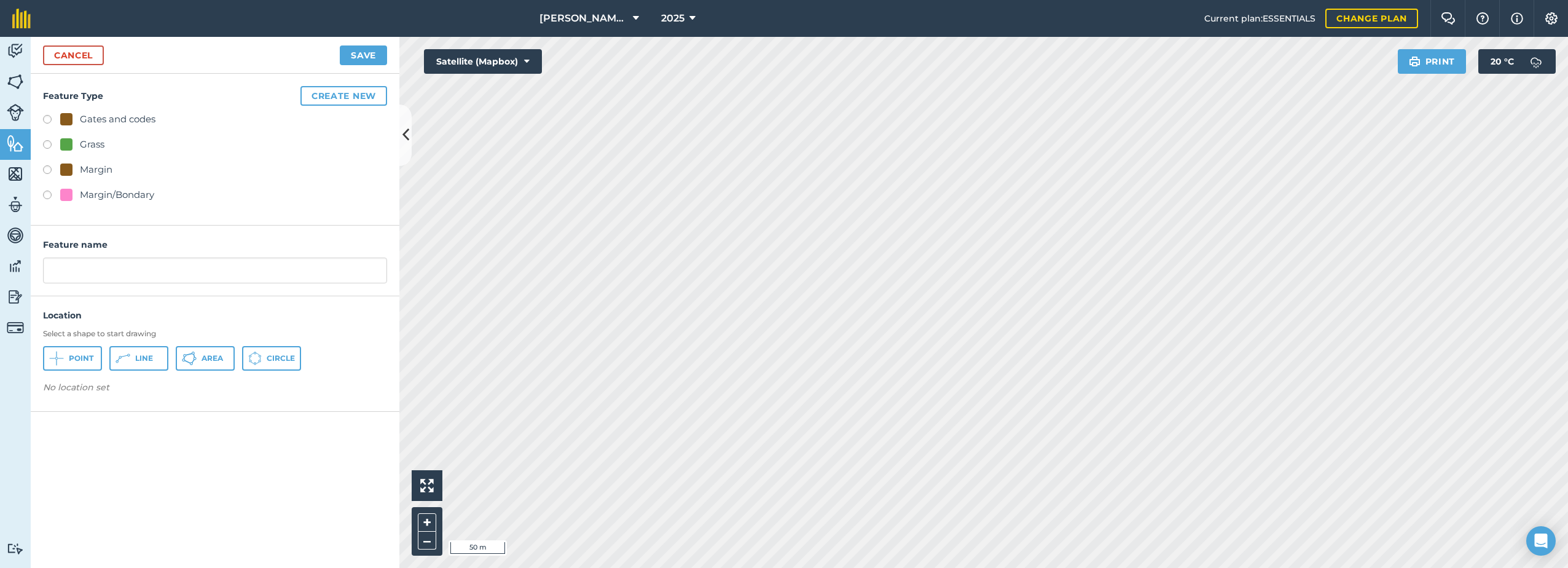
click at [80, 147] on div "Grass" at bounding box center [92, 145] width 24 height 15
radio input "true"
type input "Grass 10"
click at [205, 358] on span "Area" at bounding box center [212, 358] width 21 height 10
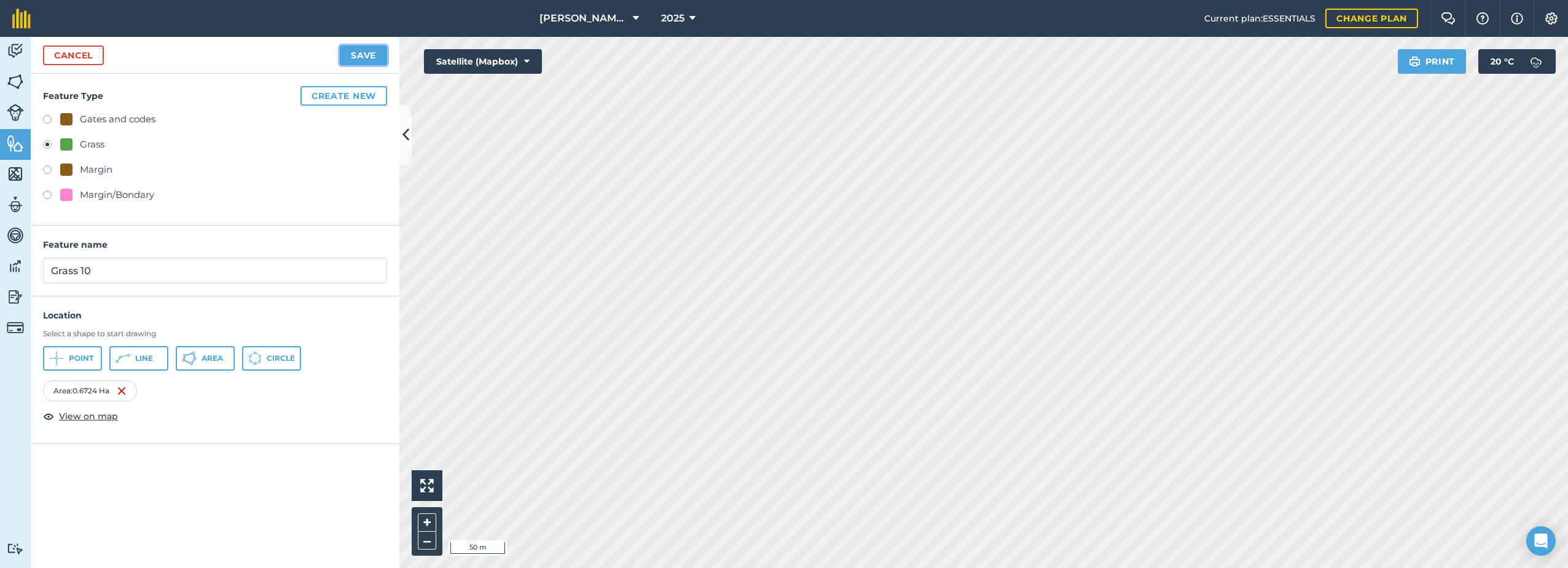
click at [363, 48] on button "Save" at bounding box center [363, 55] width 48 height 19
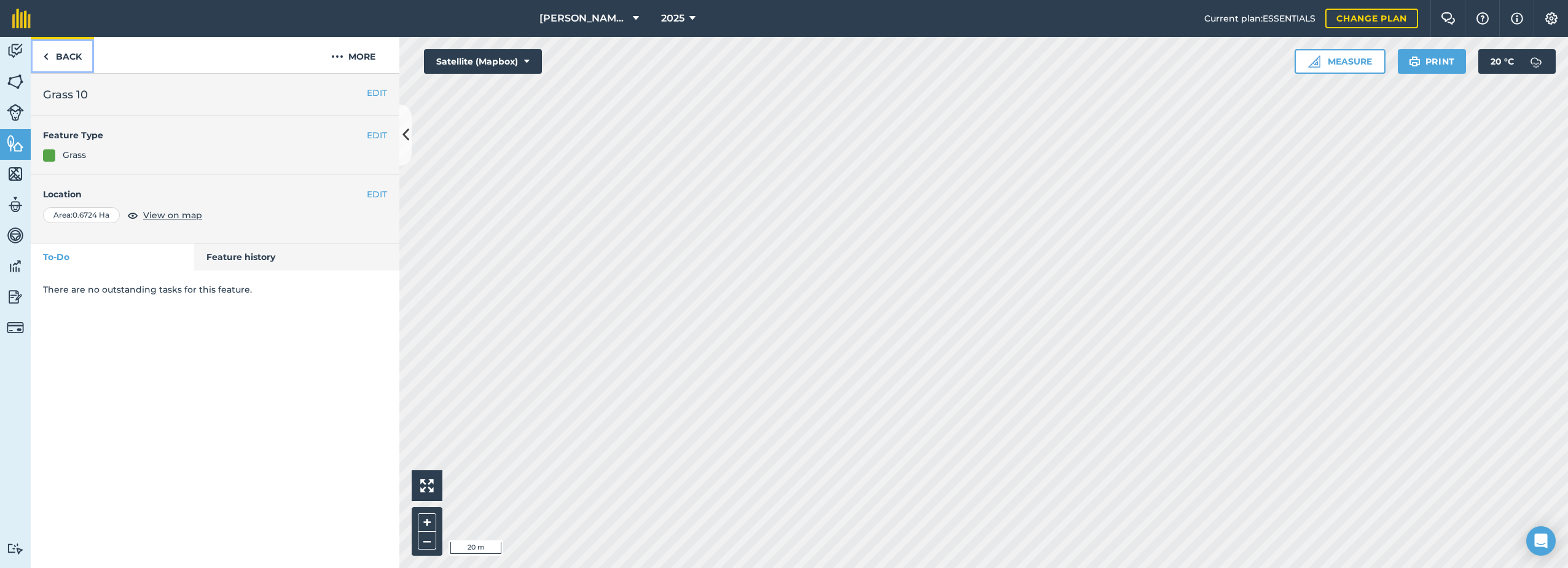
click at [73, 56] on link "Back" at bounding box center [62, 55] width 63 height 36
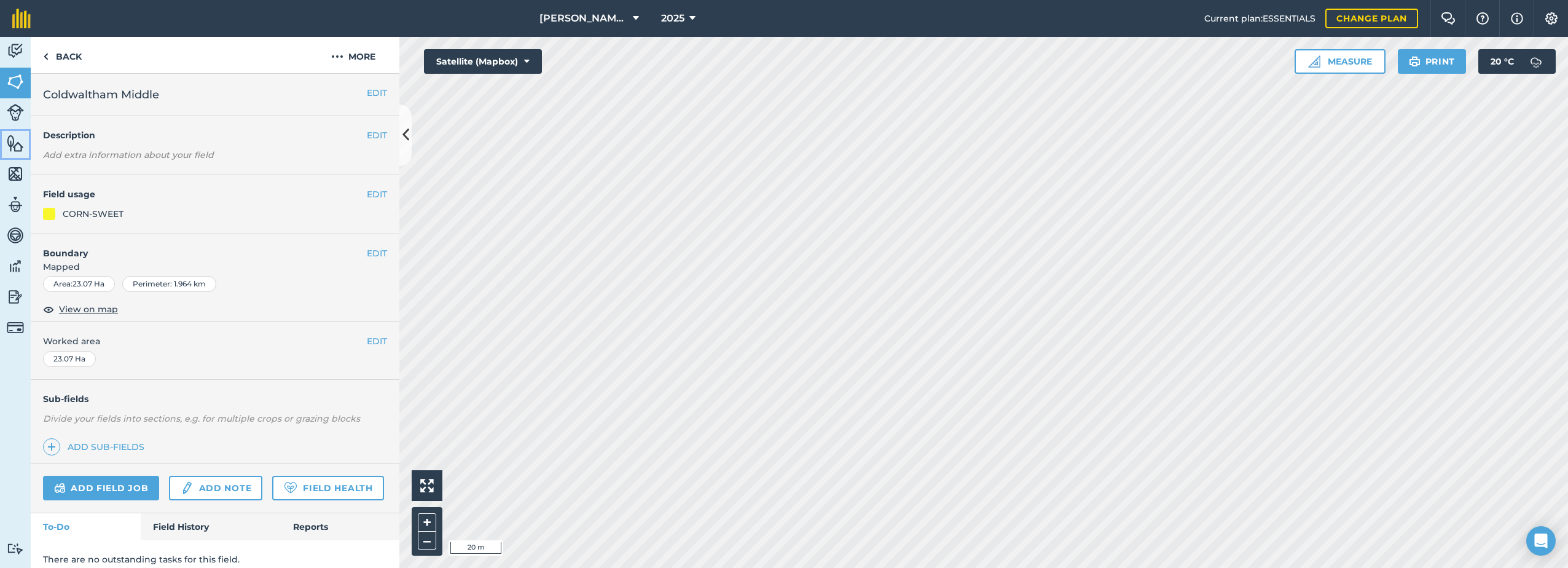
click at [18, 138] on img at bounding box center [16, 143] width 18 height 18
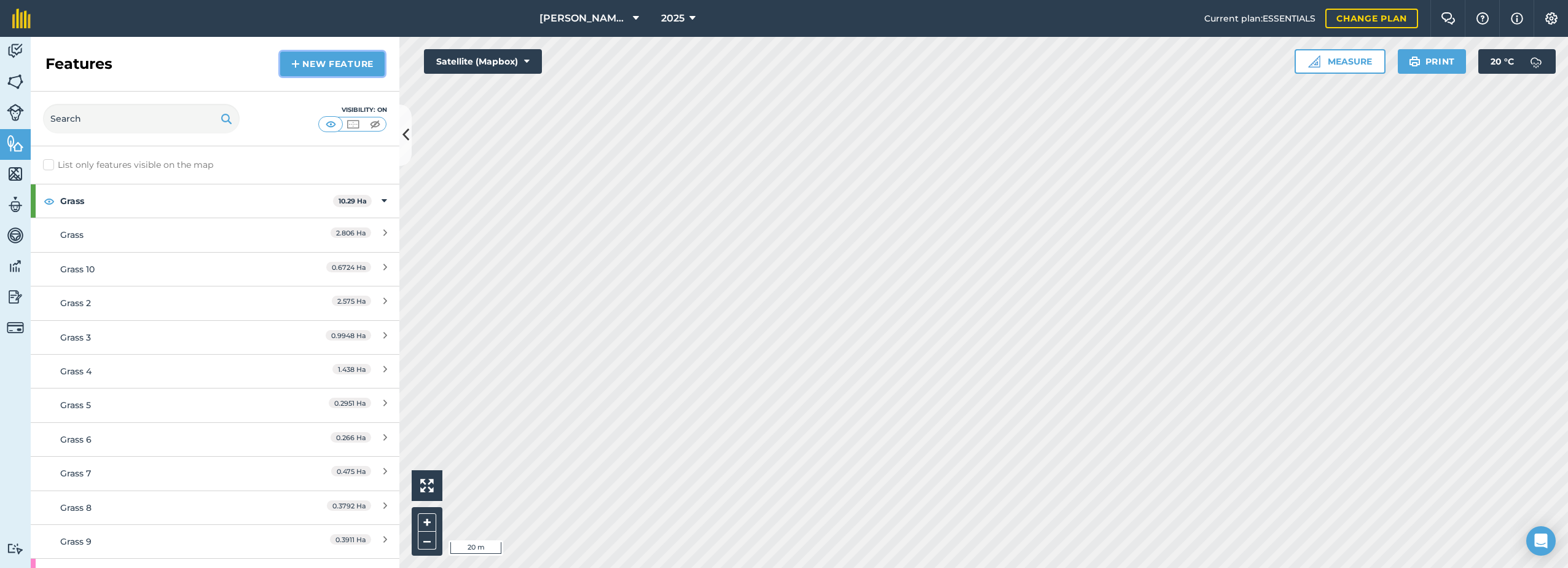
click at [305, 71] on link "New feature" at bounding box center [332, 64] width 104 height 24
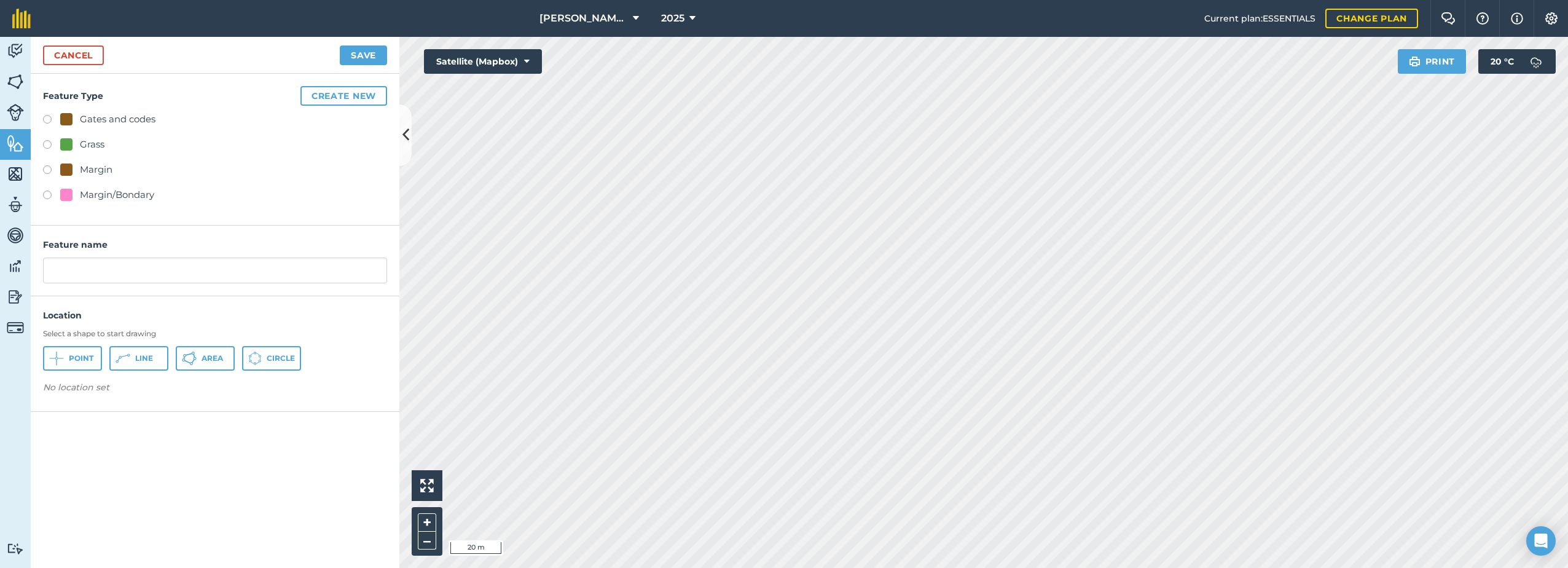
click at [345, 475] on div "Activity Fields Livestock Features Maps Team Vehicles Data Reporting Billing Tu…" at bounding box center [784, 302] width 1568 height 531
click at [18, 47] on img at bounding box center [16, 51] width 18 height 18
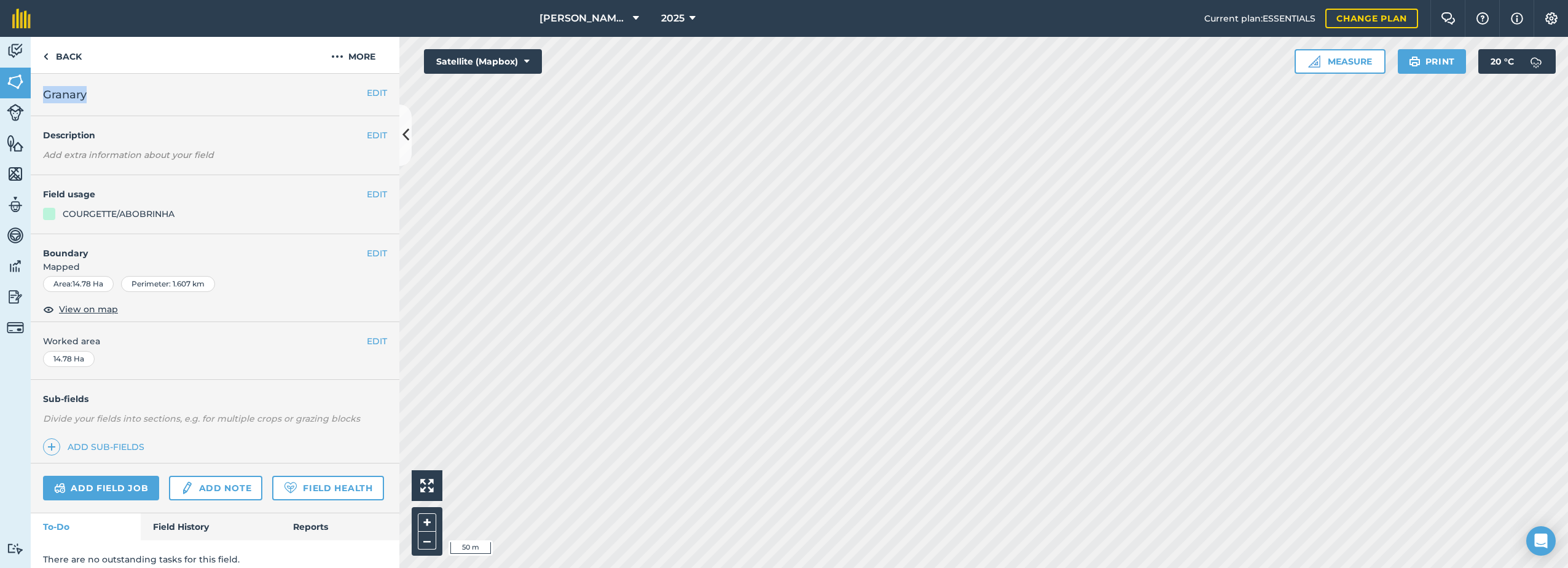
drag, startPoint x: 96, startPoint y: 94, endPoint x: 44, endPoint y: 98, distance: 52.2
click at [44, 98] on h2 "Granary" at bounding box center [205, 95] width 324 height 18
copy span "Granary"
click at [345, 58] on button "More" at bounding box center [353, 55] width 92 height 36
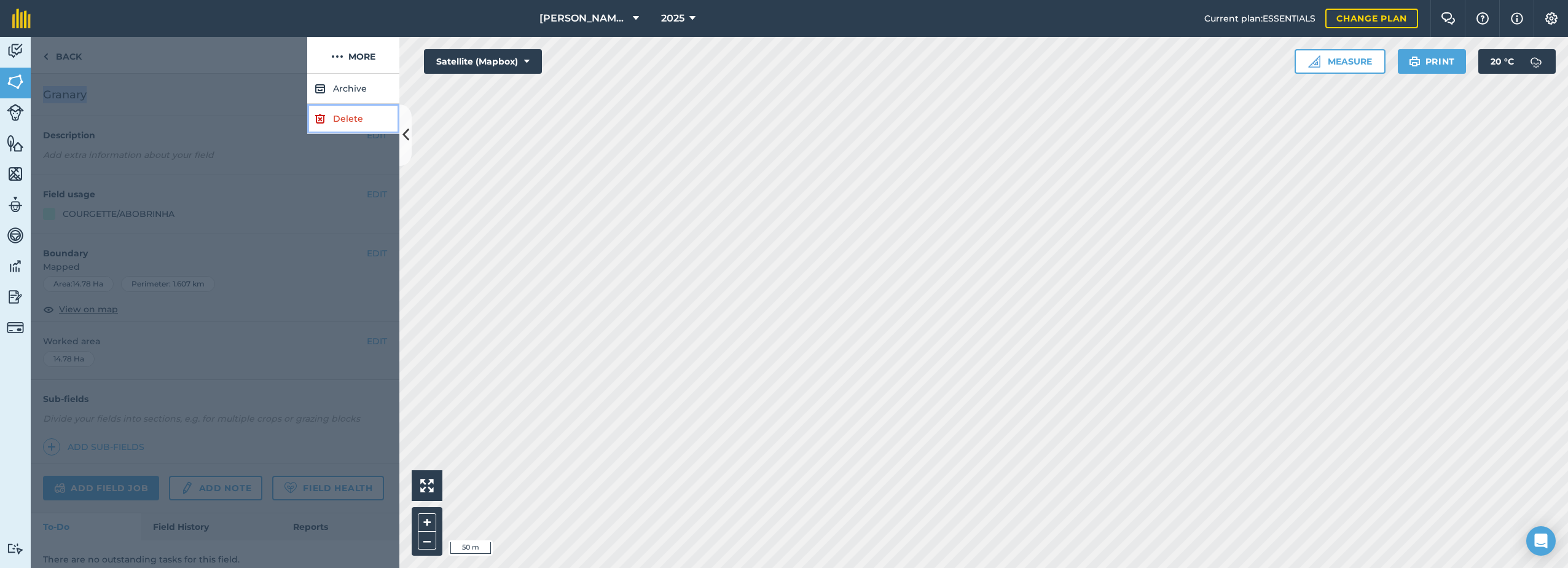
click at [332, 127] on link "Delete" at bounding box center [353, 119] width 92 height 30
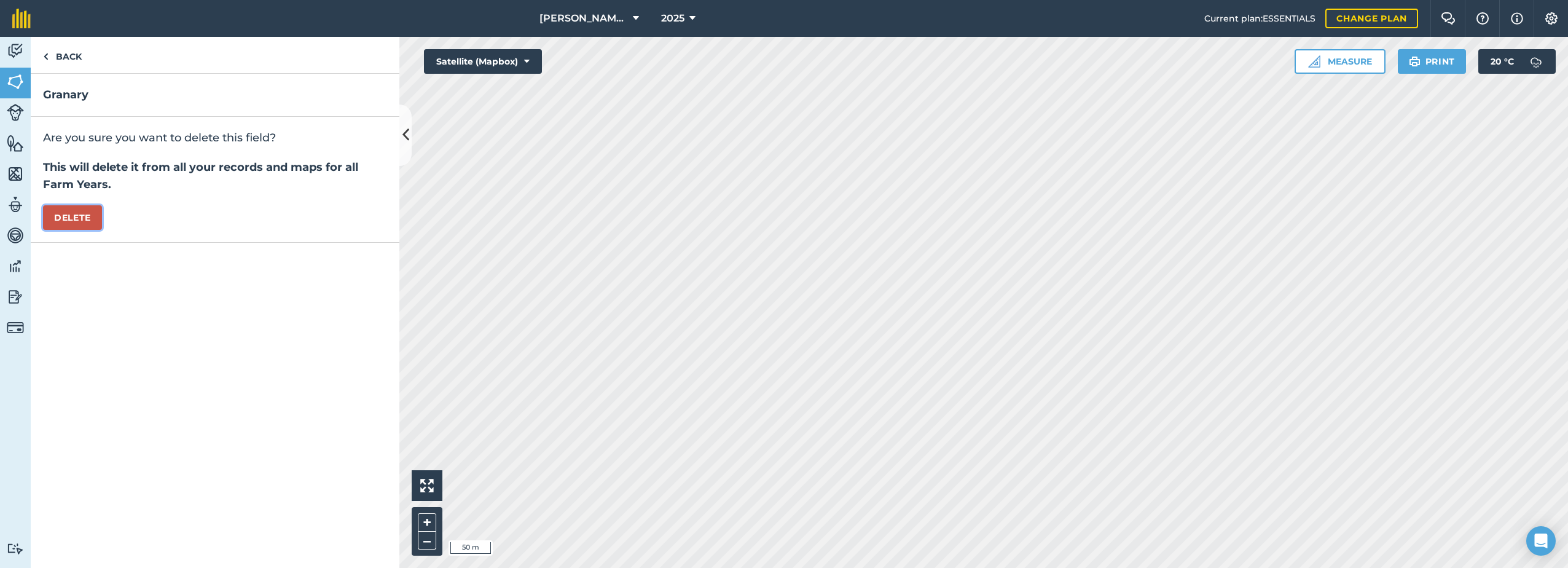
click at [66, 218] on button "Delete" at bounding box center [73, 217] width 59 height 24
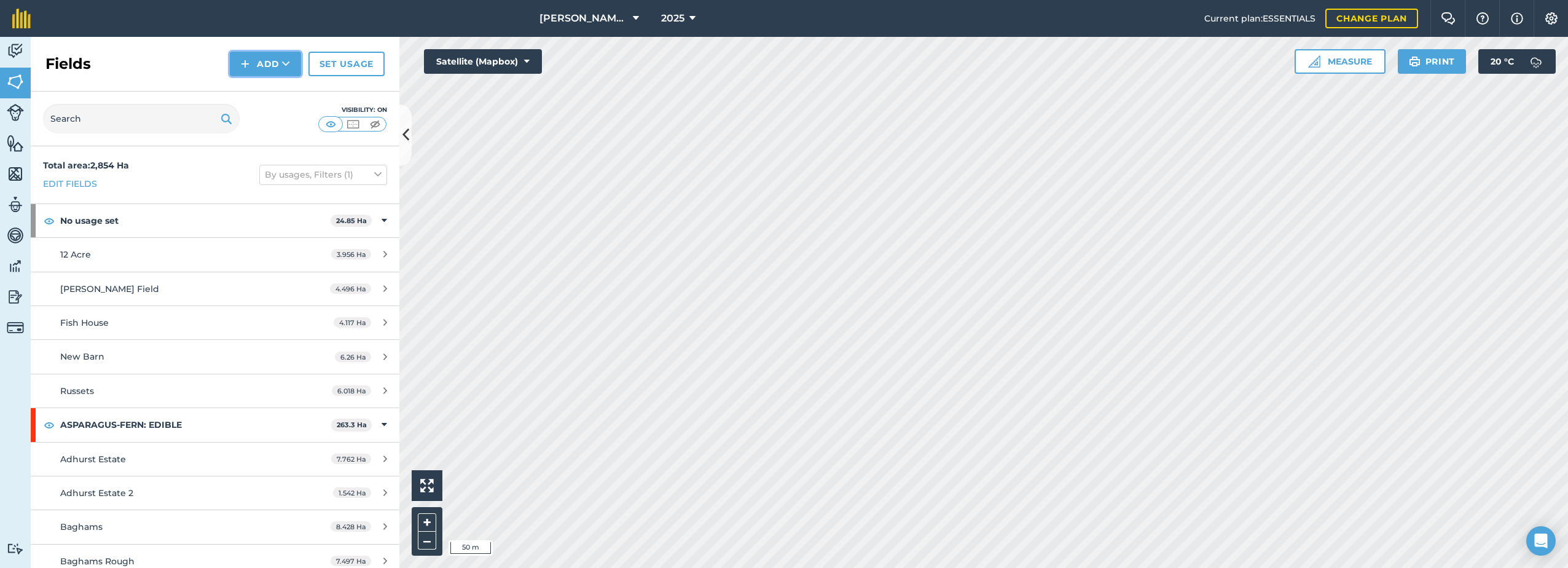
click at [244, 67] on img at bounding box center [245, 64] width 9 height 15
click at [253, 95] on link "Draw" at bounding box center [265, 91] width 68 height 27
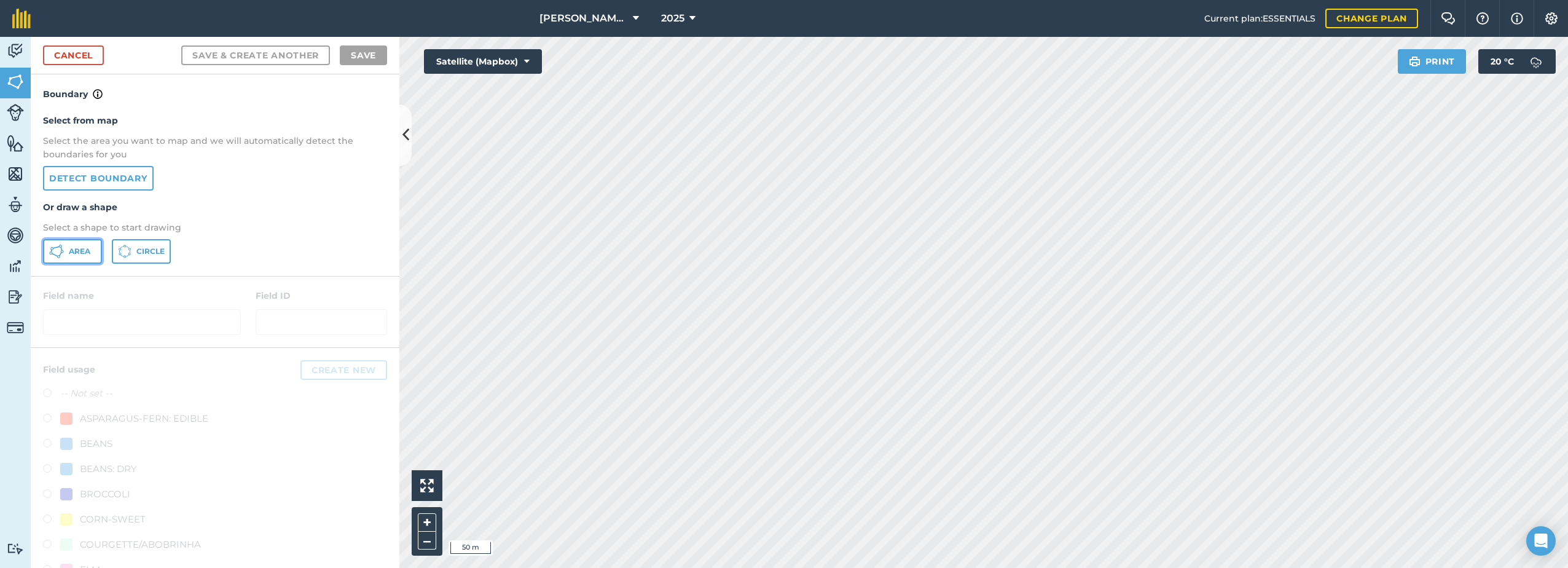
click at [73, 255] on span "Area" at bounding box center [79, 251] width 21 height 10
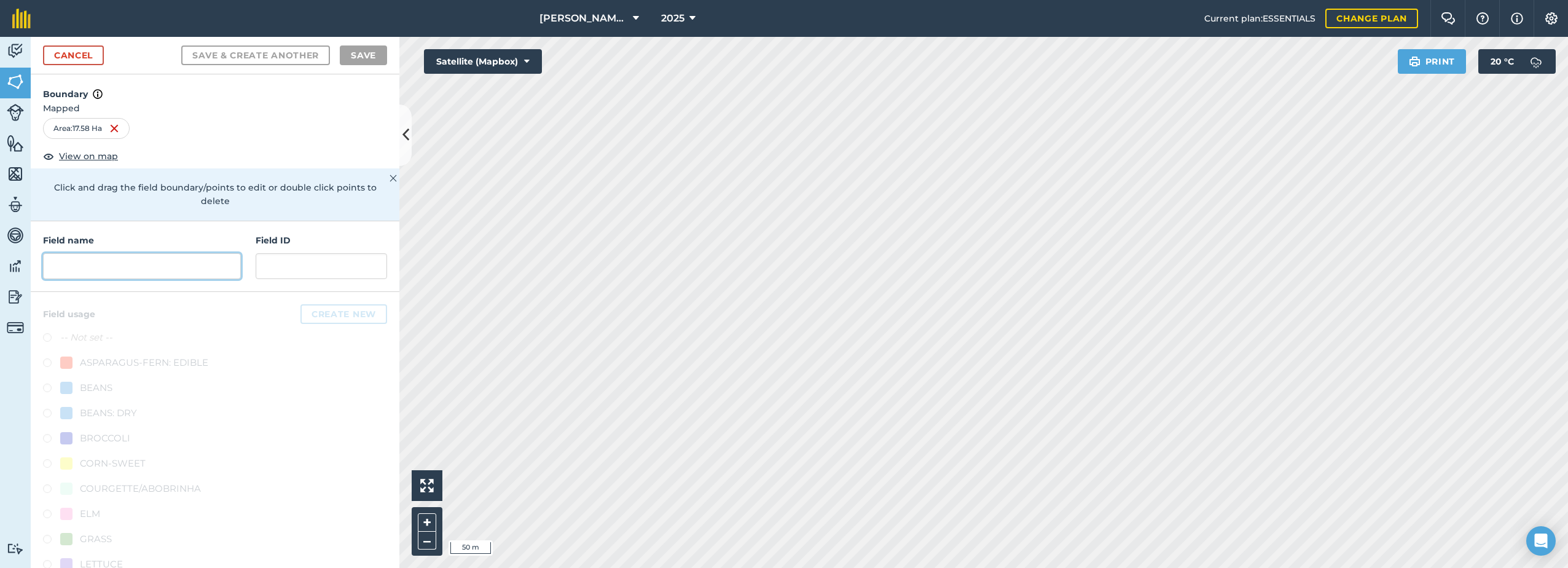
paste input "Granary"
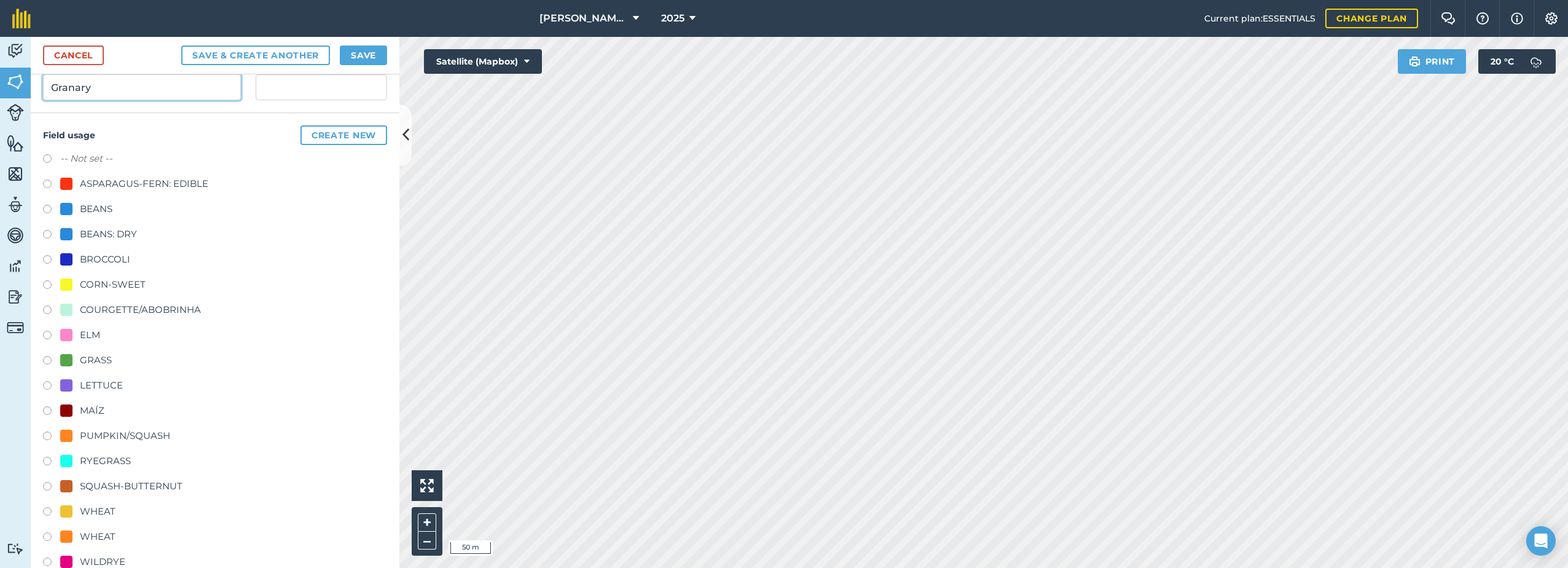
scroll to position [185, 0]
type input "Granary"
click at [103, 300] on div "COURGETTE/ABOBRINHA" at bounding box center [141, 304] width 121 height 15
radio input "true"
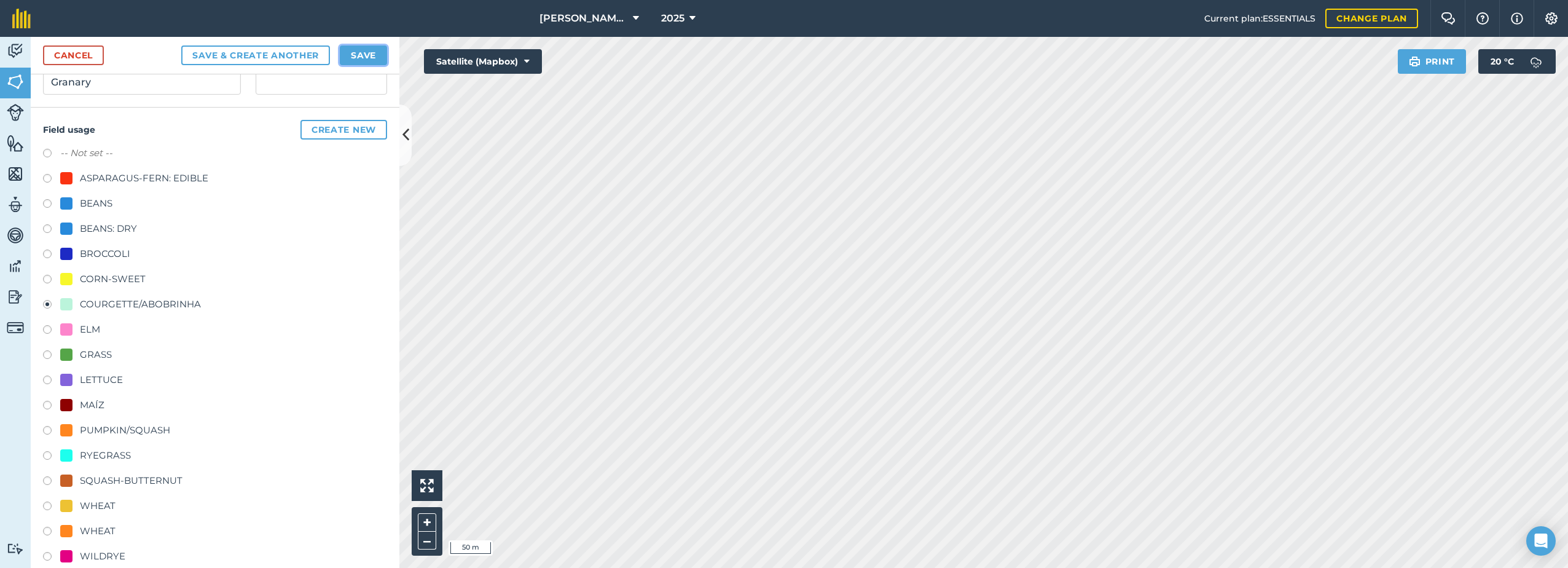
click at [360, 52] on button "Save" at bounding box center [363, 55] width 48 height 19
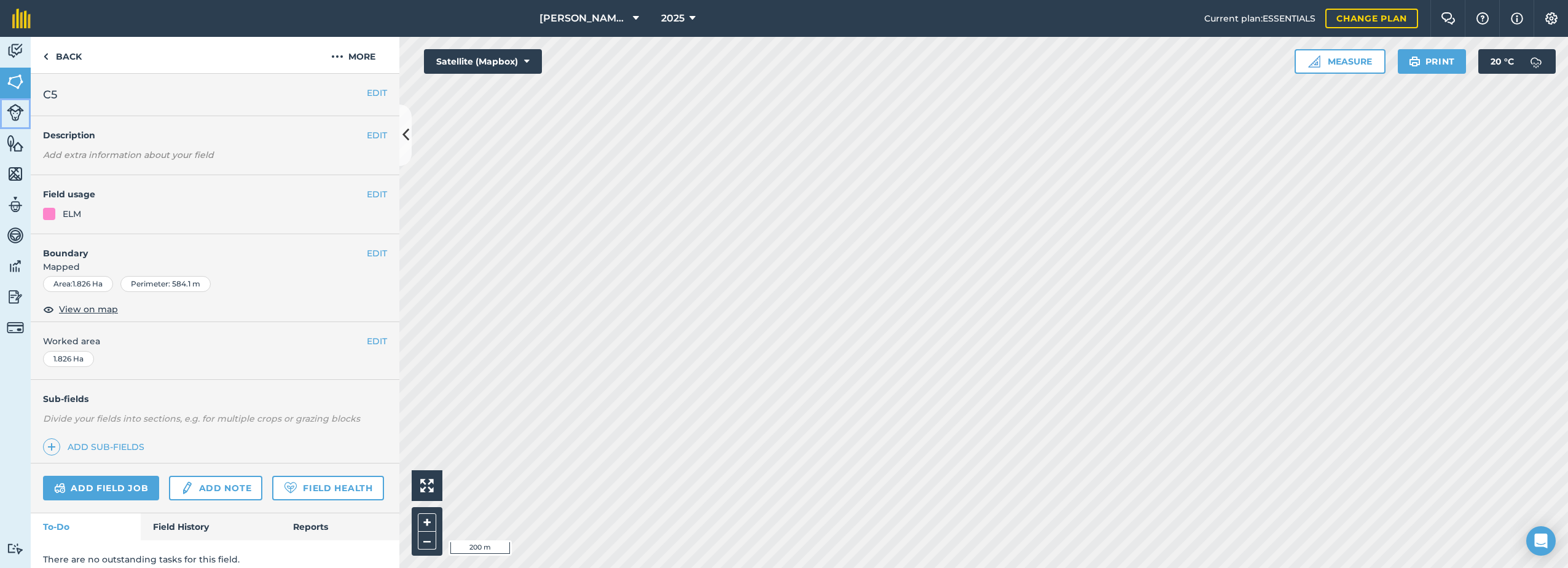
click at [16, 108] on img at bounding box center [16, 113] width 18 height 18
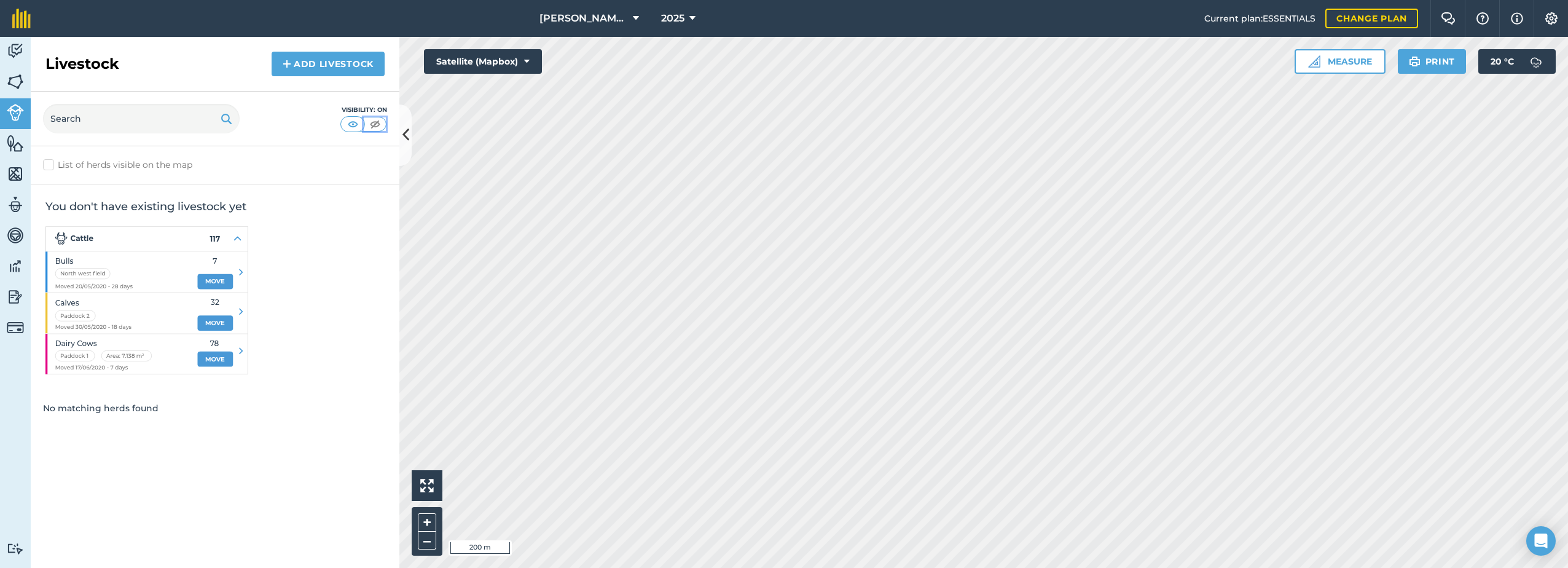
click at [378, 127] on img at bounding box center [375, 124] width 16 height 13
click at [17, 175] on img at bounding box center [16, 173] width 18 height 18
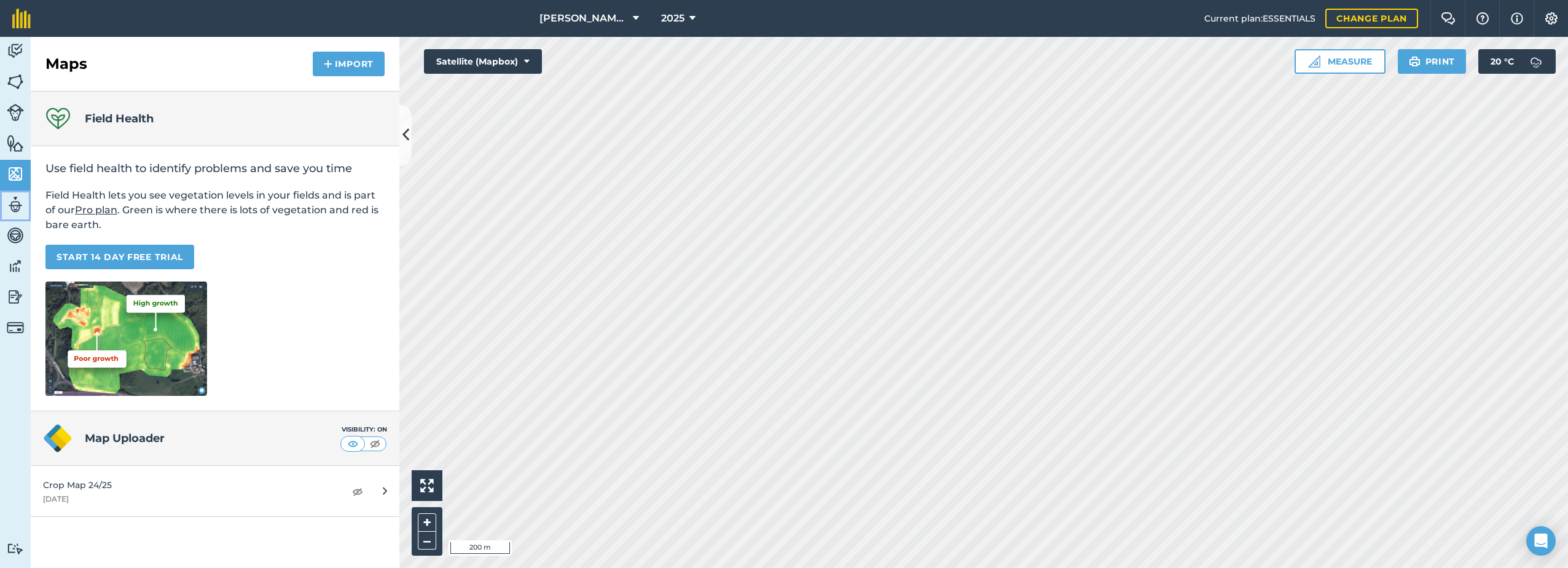
click at [15, 207] on img at bounding box center [16, 204] width 18 height 18
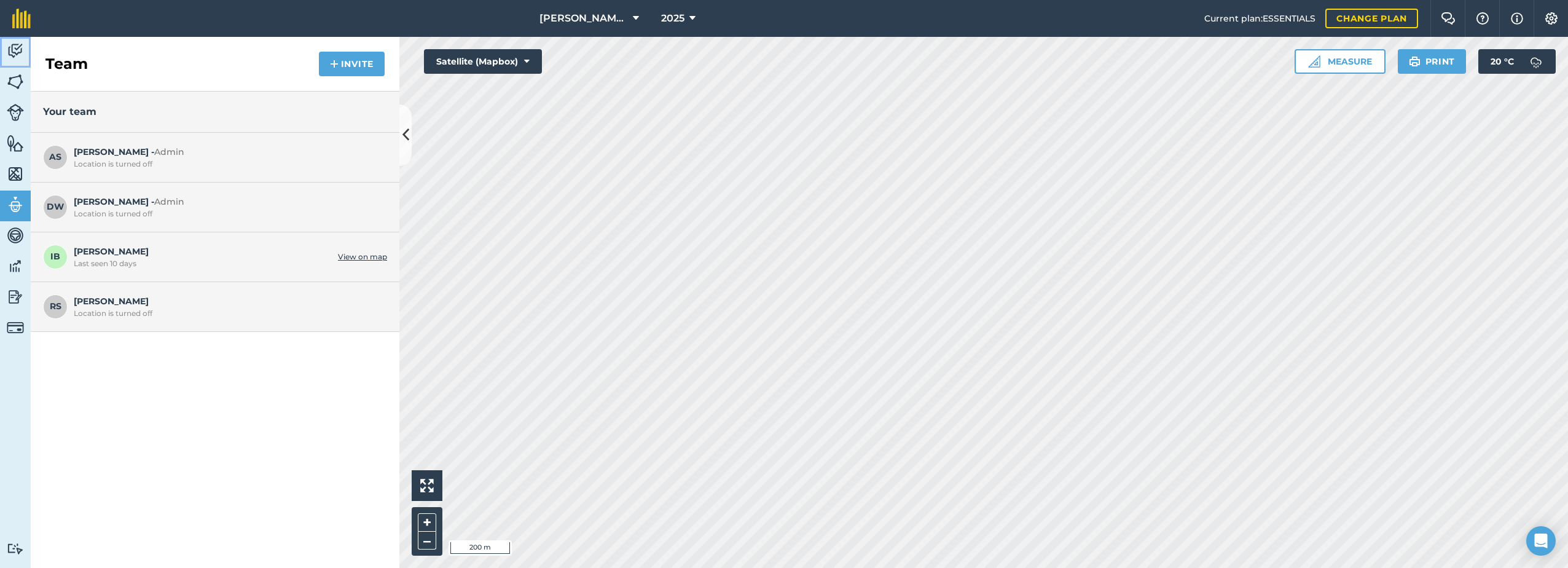
click at [17, 48] on img at bounding box center [16, 51] width 18 height 18
